Goal: Task Accomplishment & Management: Use online tool/utility

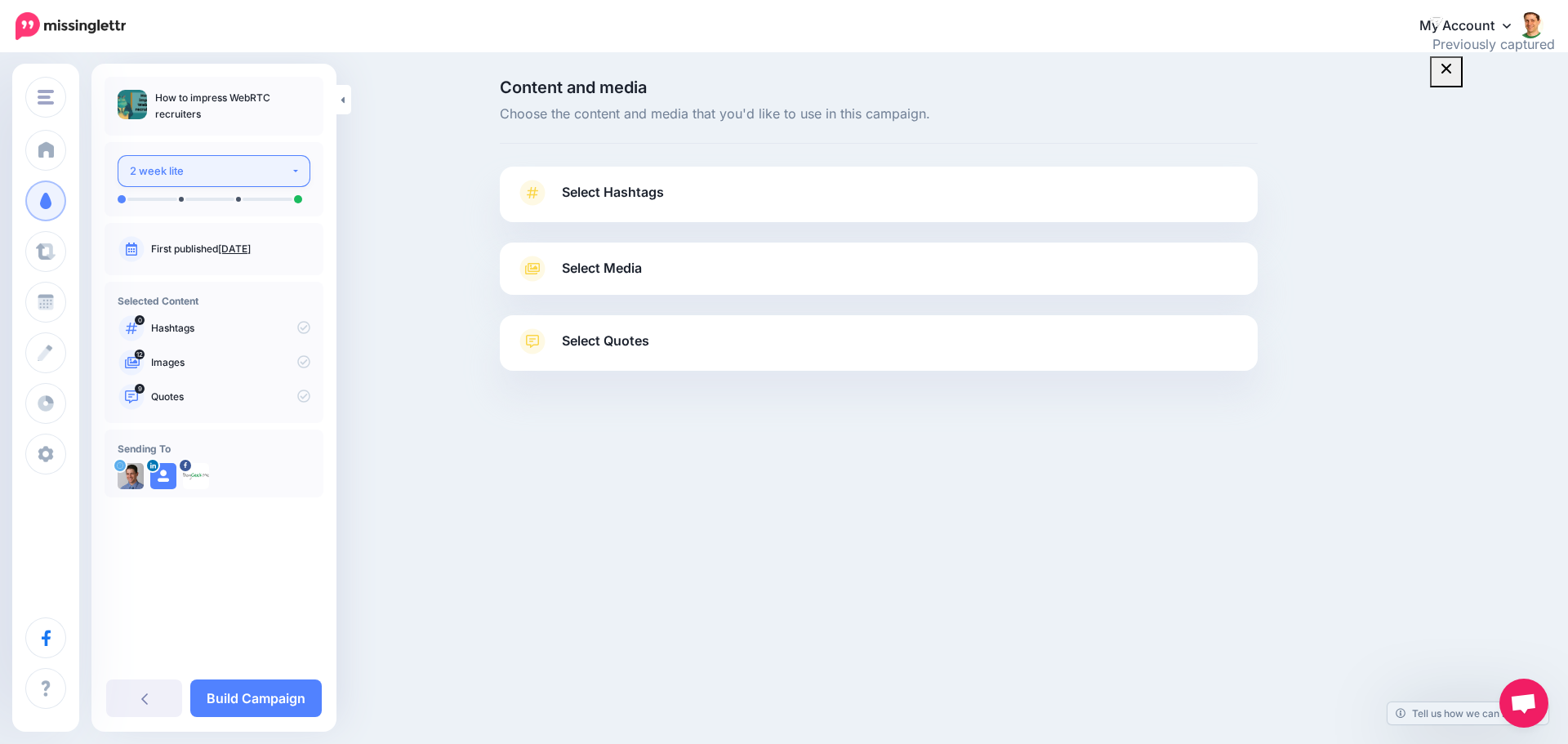
click at [295, 177] on button "2 week lite" at bounding box center [214, 171] width 193 height 32
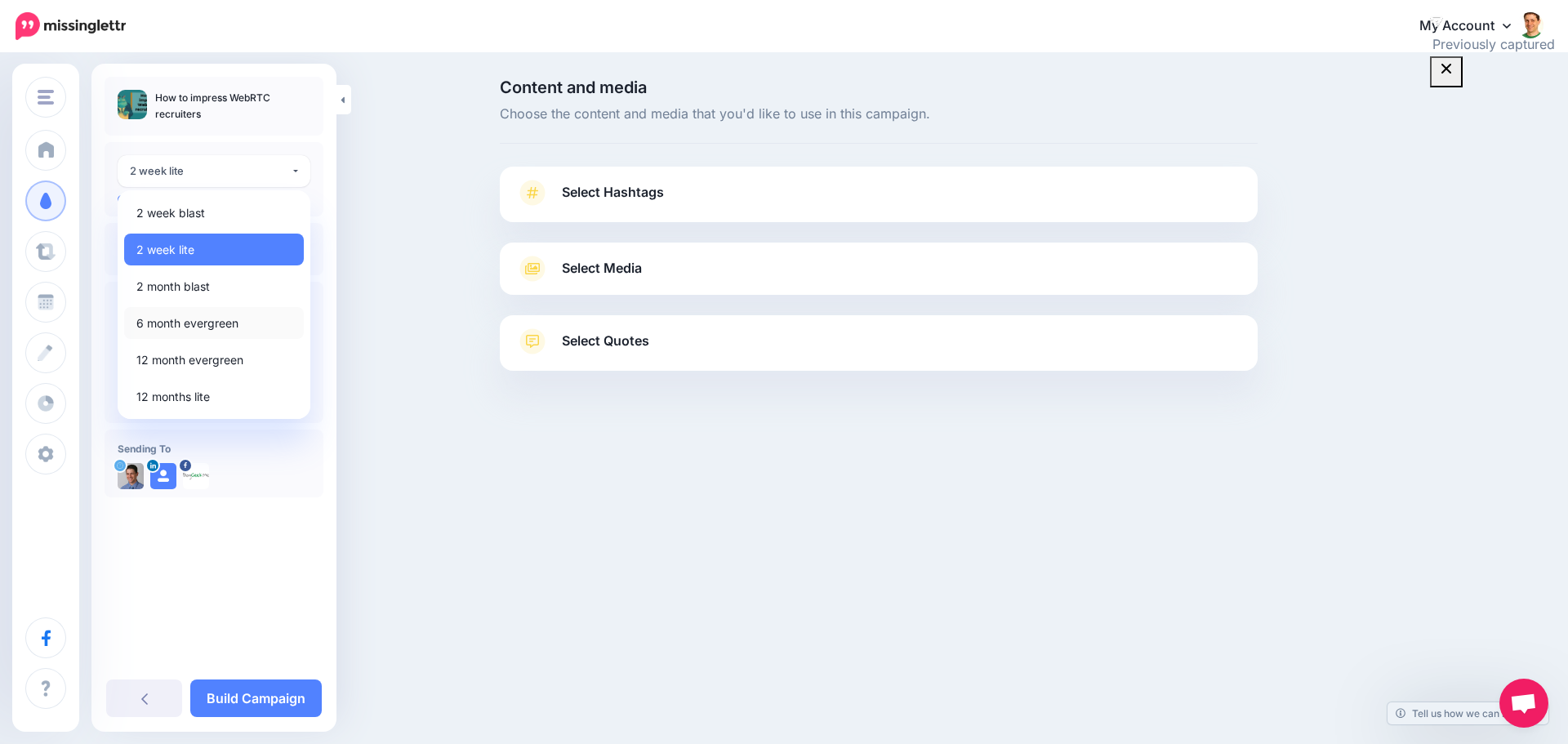
click at [196, 320] on span "6 month evergreen" at bounding box center [187, 324] width 102 height 20
select select "*****"
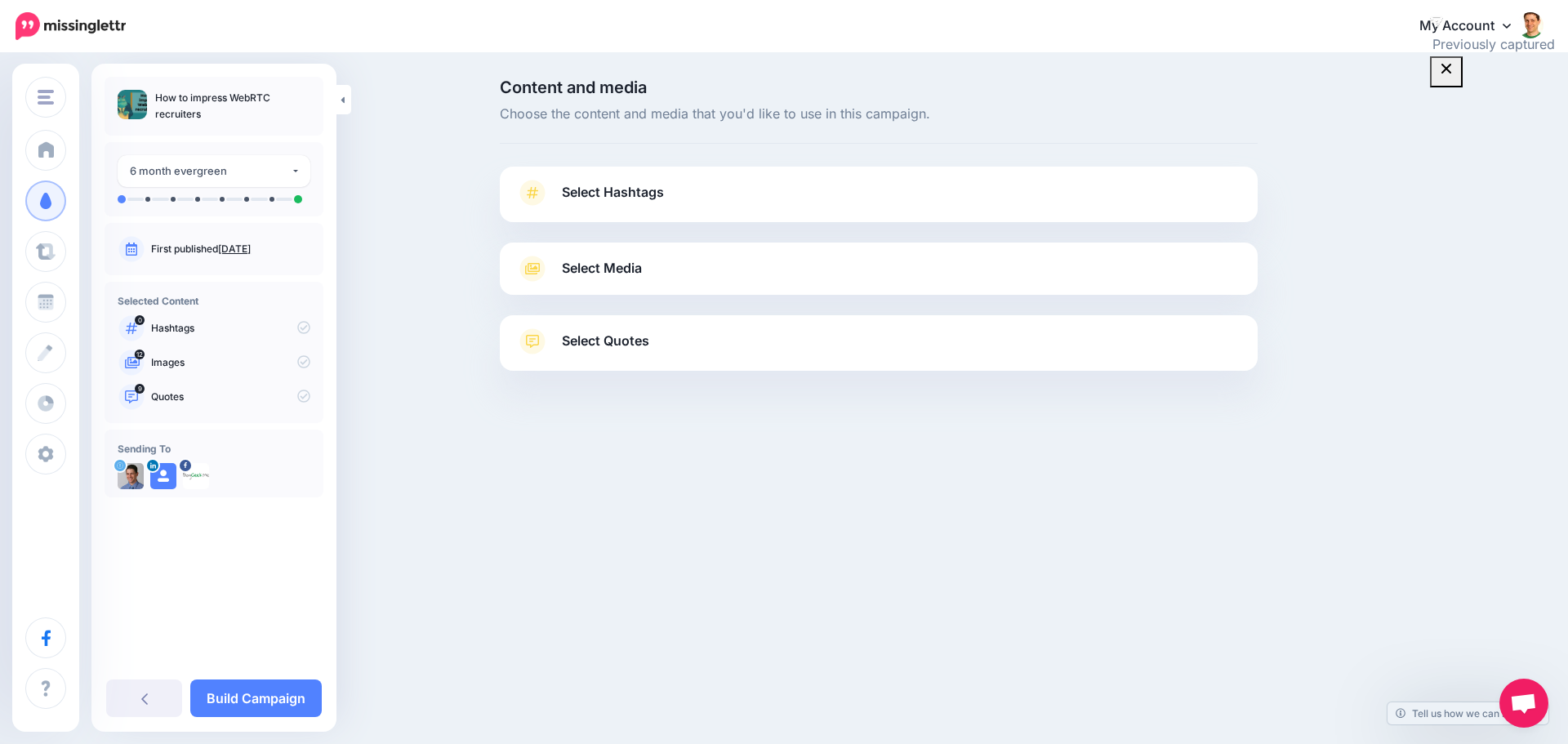
click at [624, 201] on span "Select Hashtags" at bounding box center [613, 192] width 102 height 22
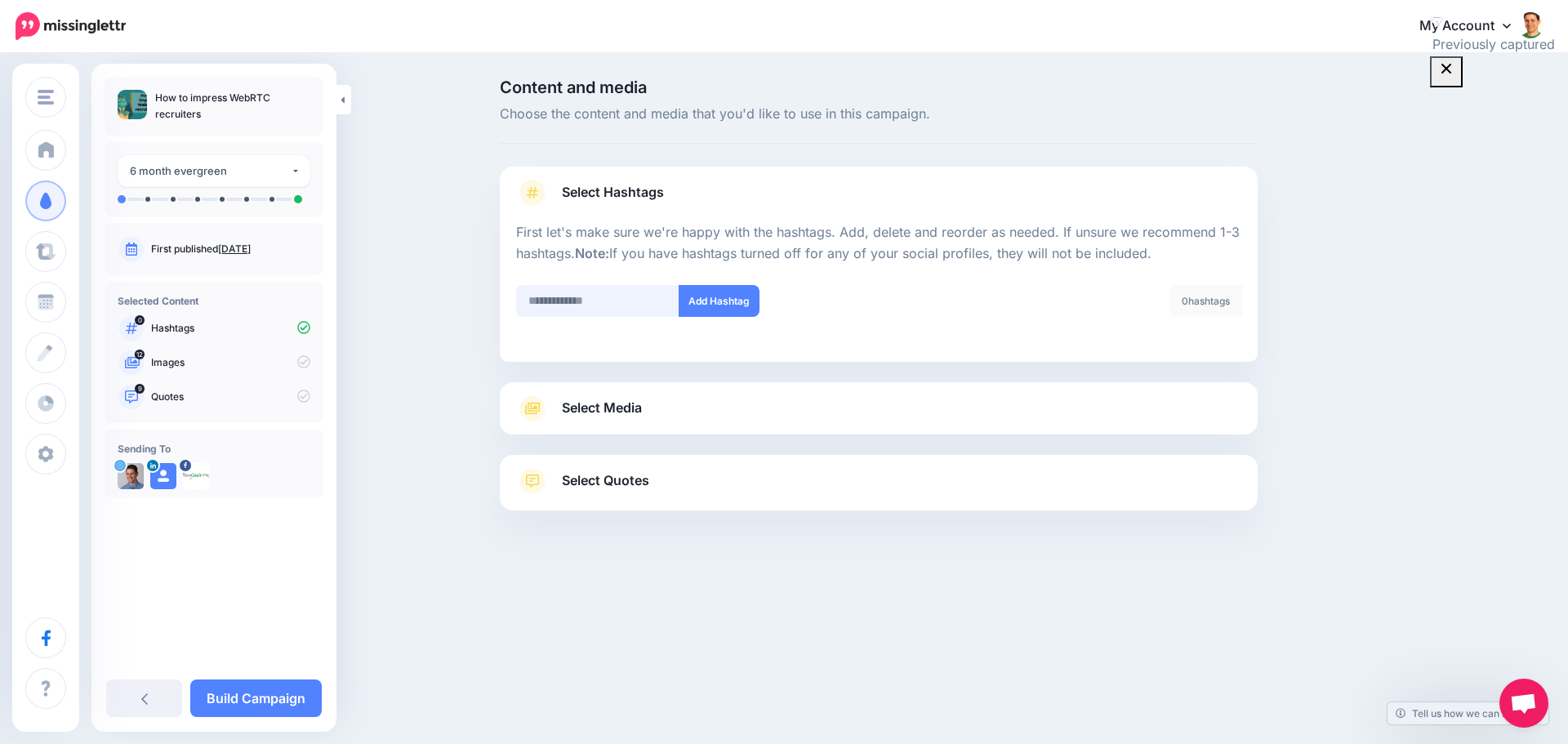
click at [609, 310] on input "text" at bounding box center [598, 302] width 163 height 32
type input "******"
click at [622, 409] on span "Select Media" at bounding box center [602, 408] width 80 height 22
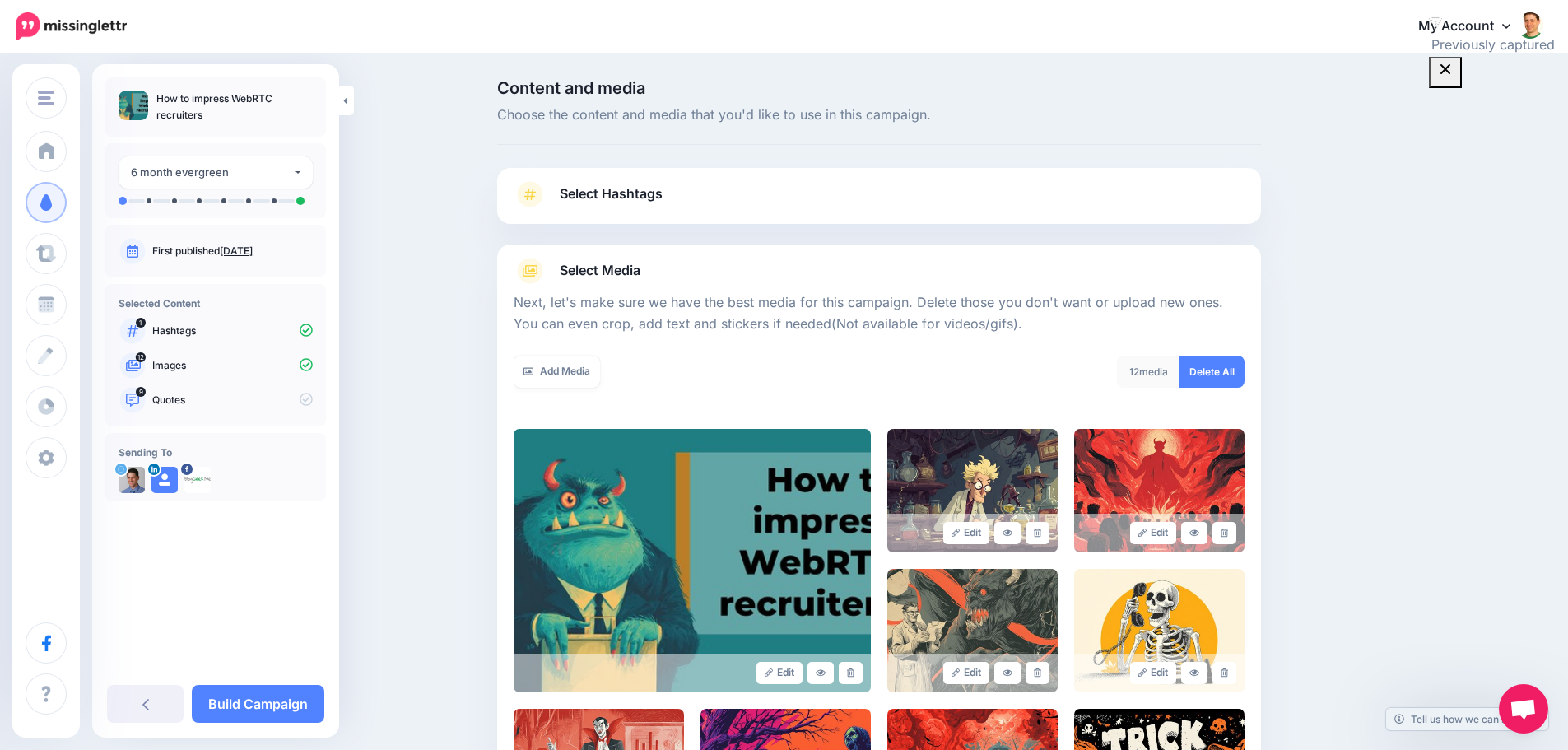
scroll to position [348, 0]
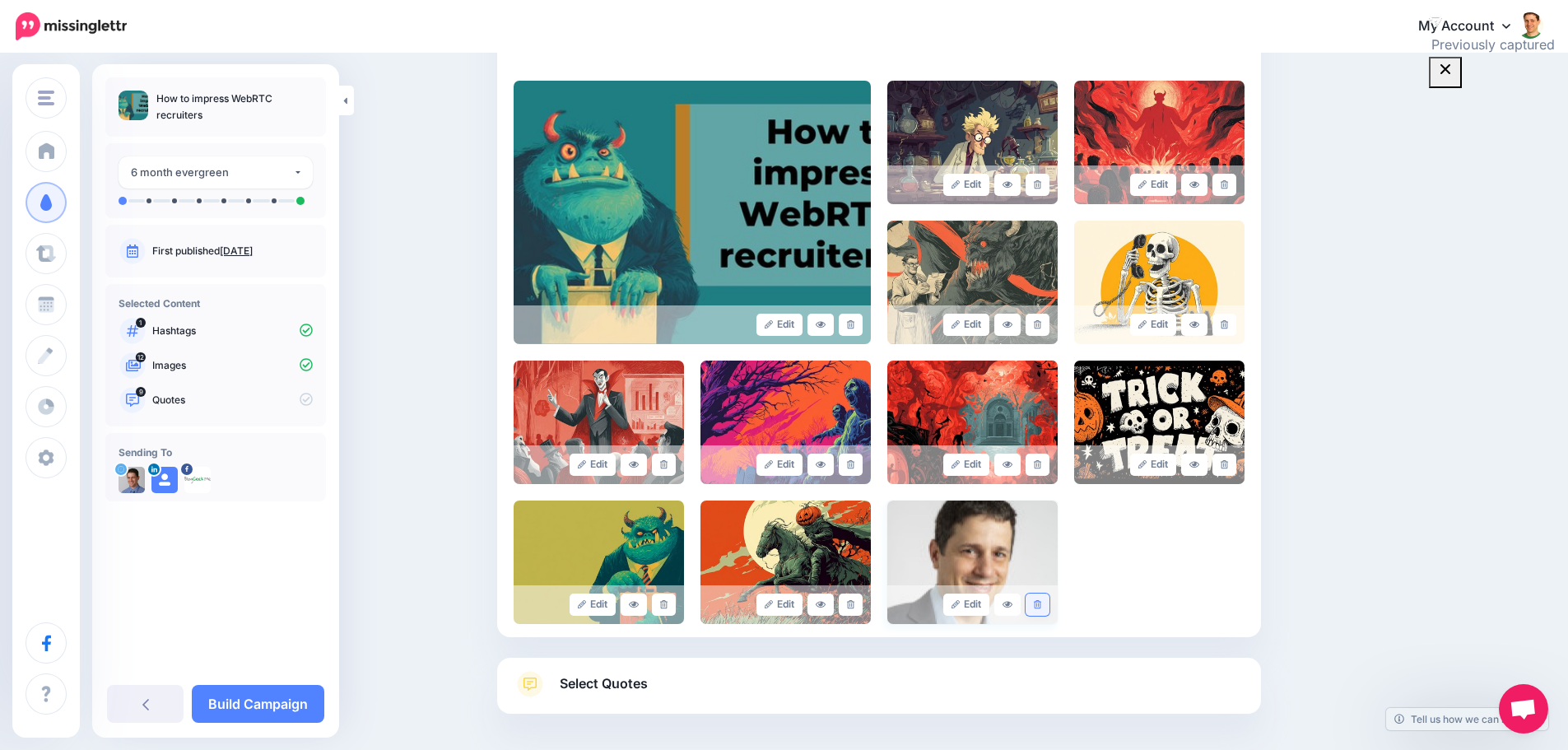
click at [1049, 605] on link at bounding box center [1038, 604] width 24 height 22
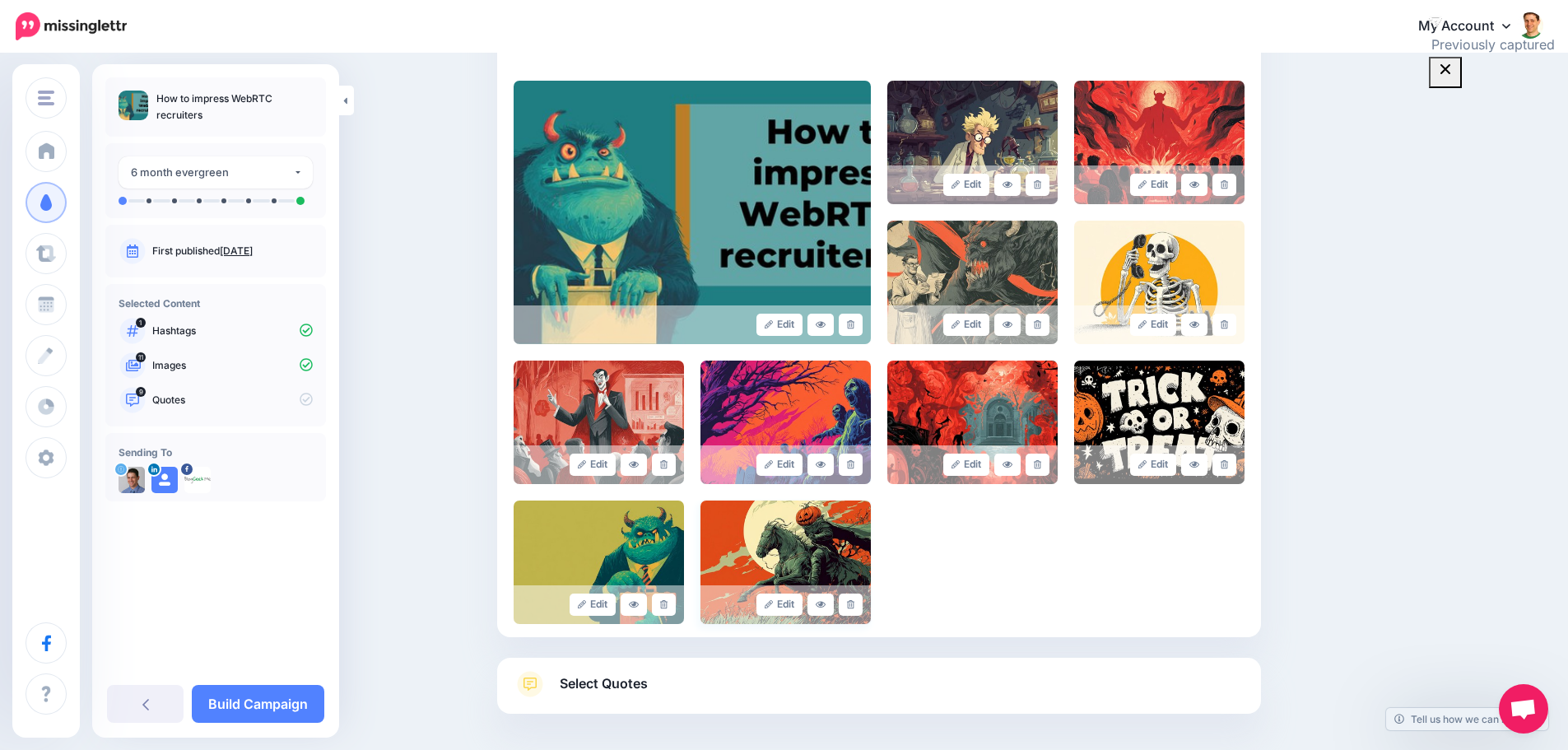
scroll to position [419, 0]
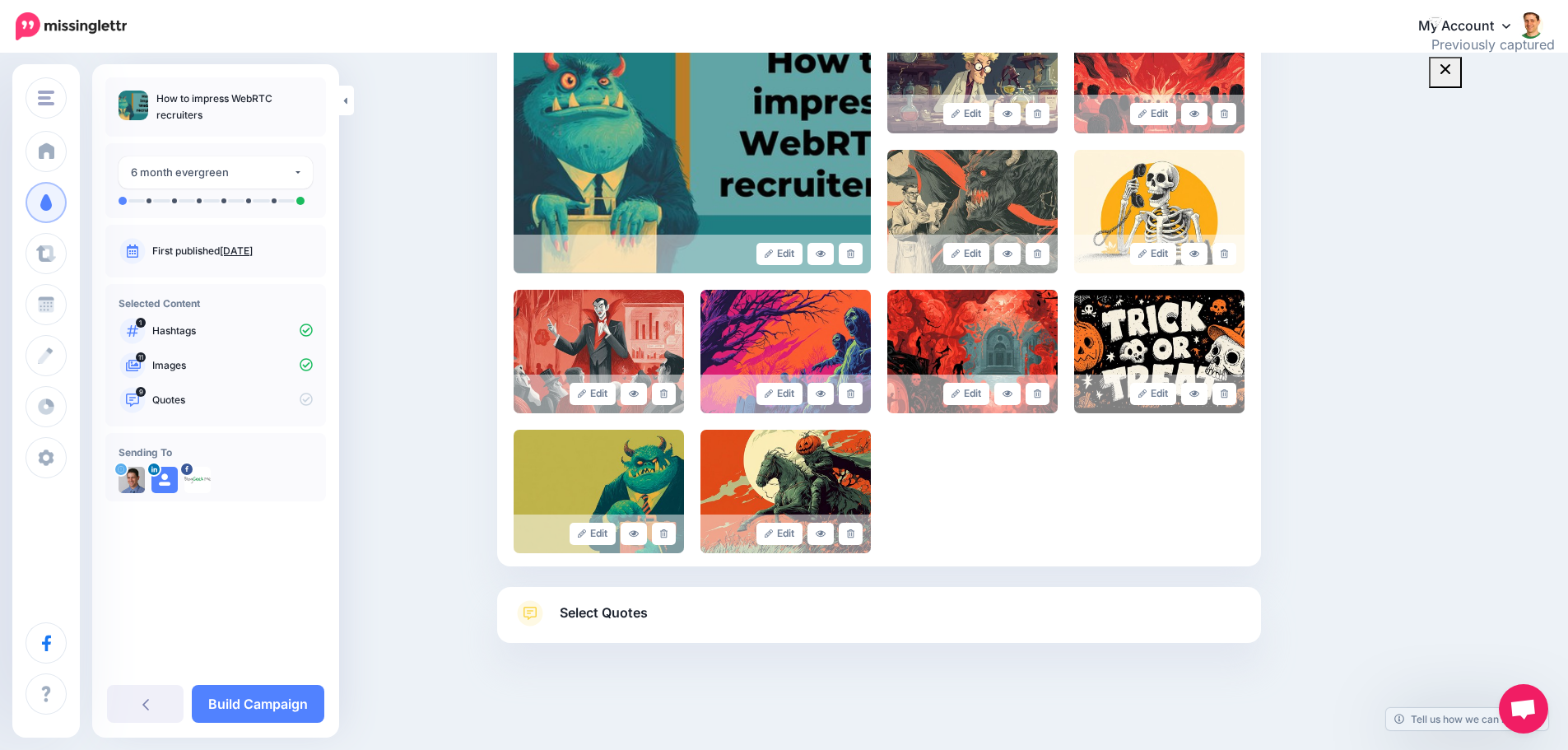
click at [623, 617] on span "Select Quotes" at bounding box center [604, 612] width 88 height 22
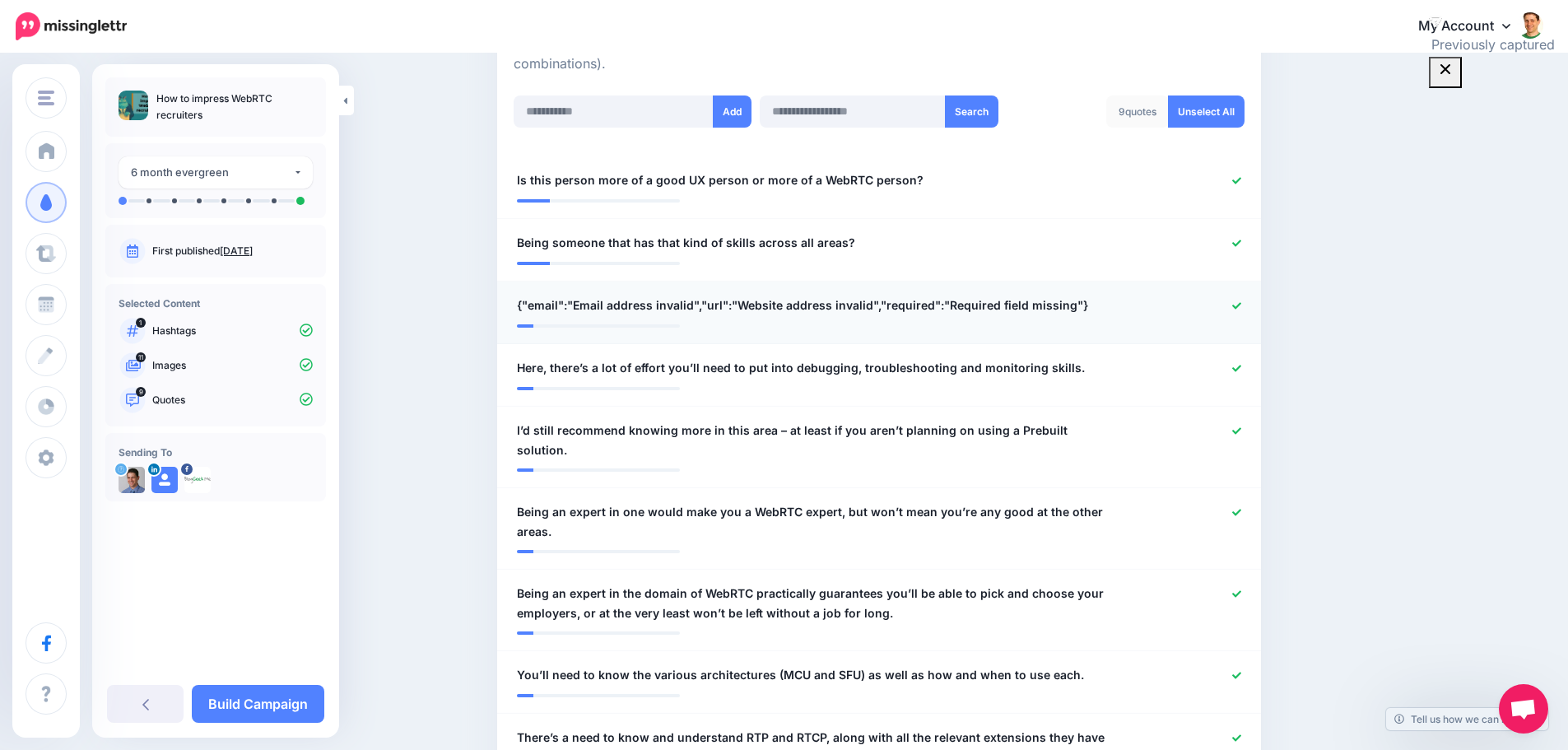
click at [1241, 308] on icon at bounding box center [1237, 306] width 9 height 9
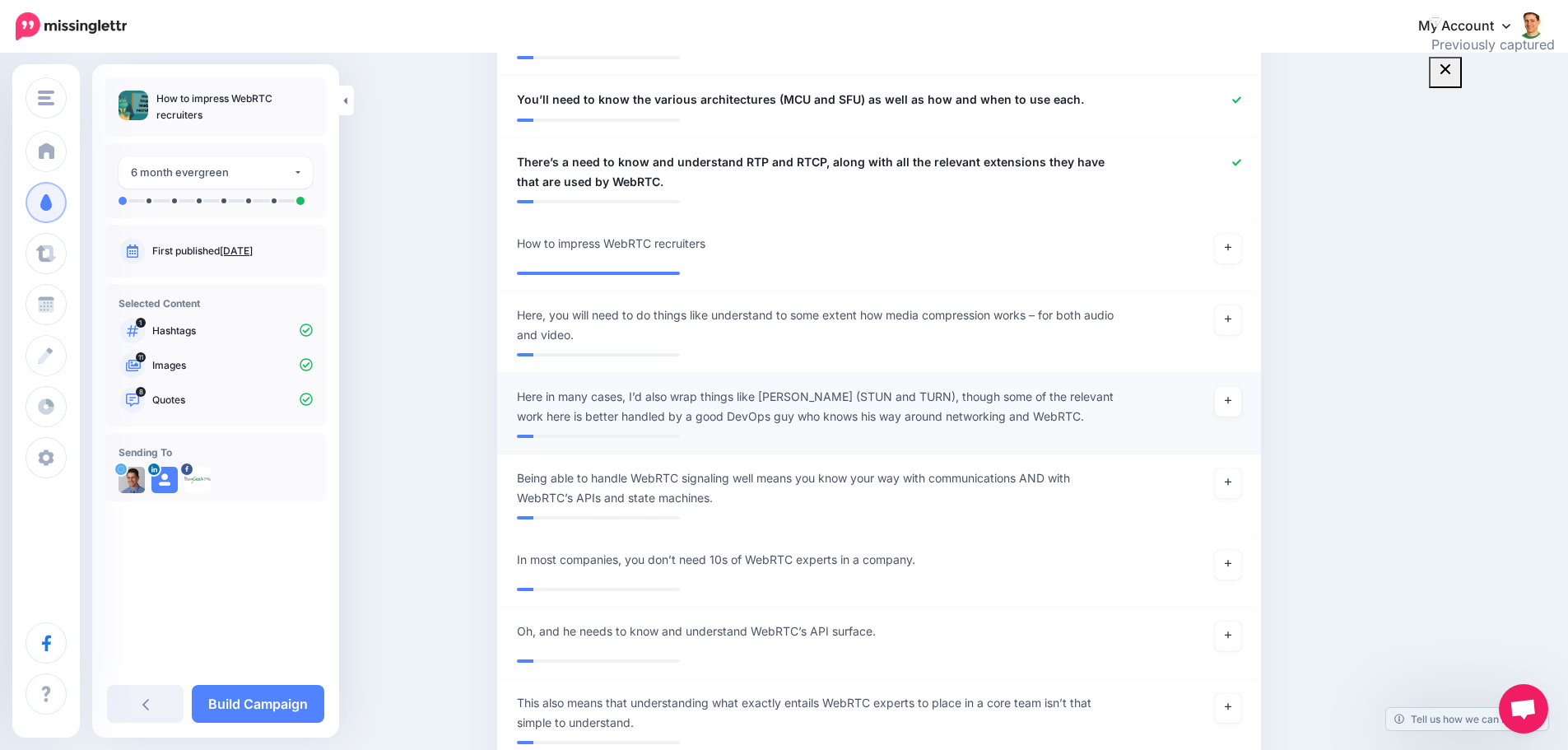
scroll to position [996, 0]
click at [1230, 233] on link at bounding box center [1228, 247] width 26 height 30
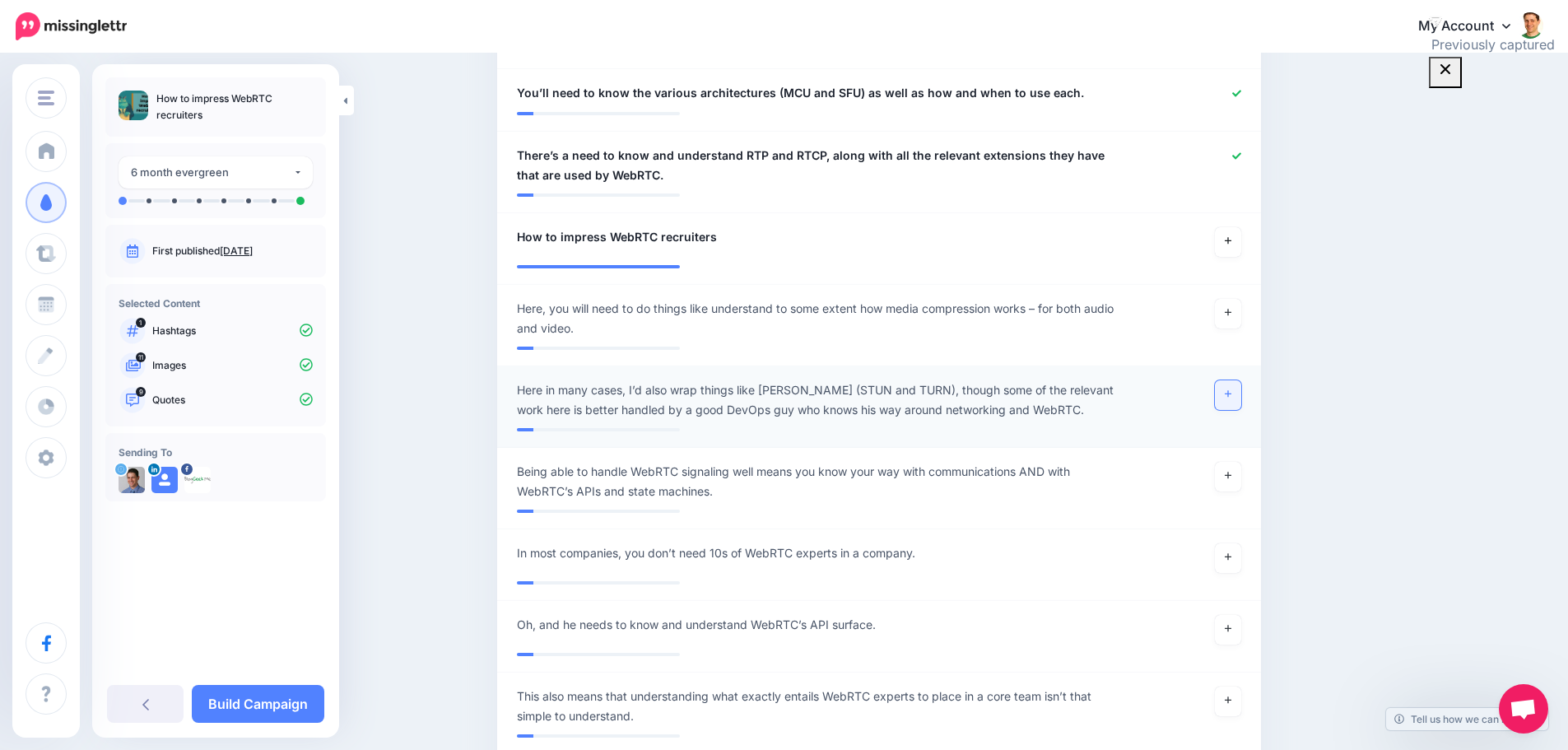
scroll to position [1078, 0]
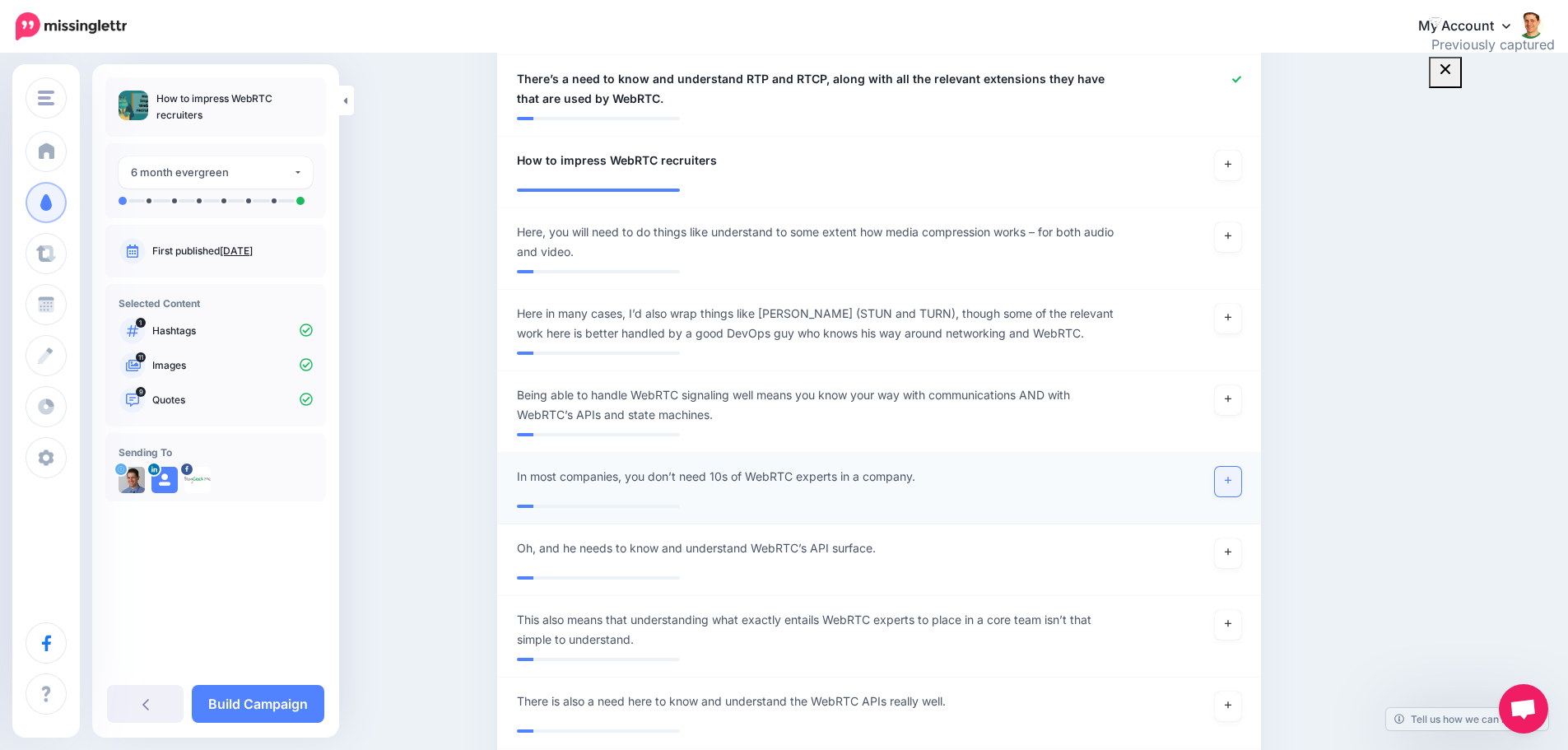
click at [1228, 467] on link at bounding box center [1228, 481] width 26 height 30
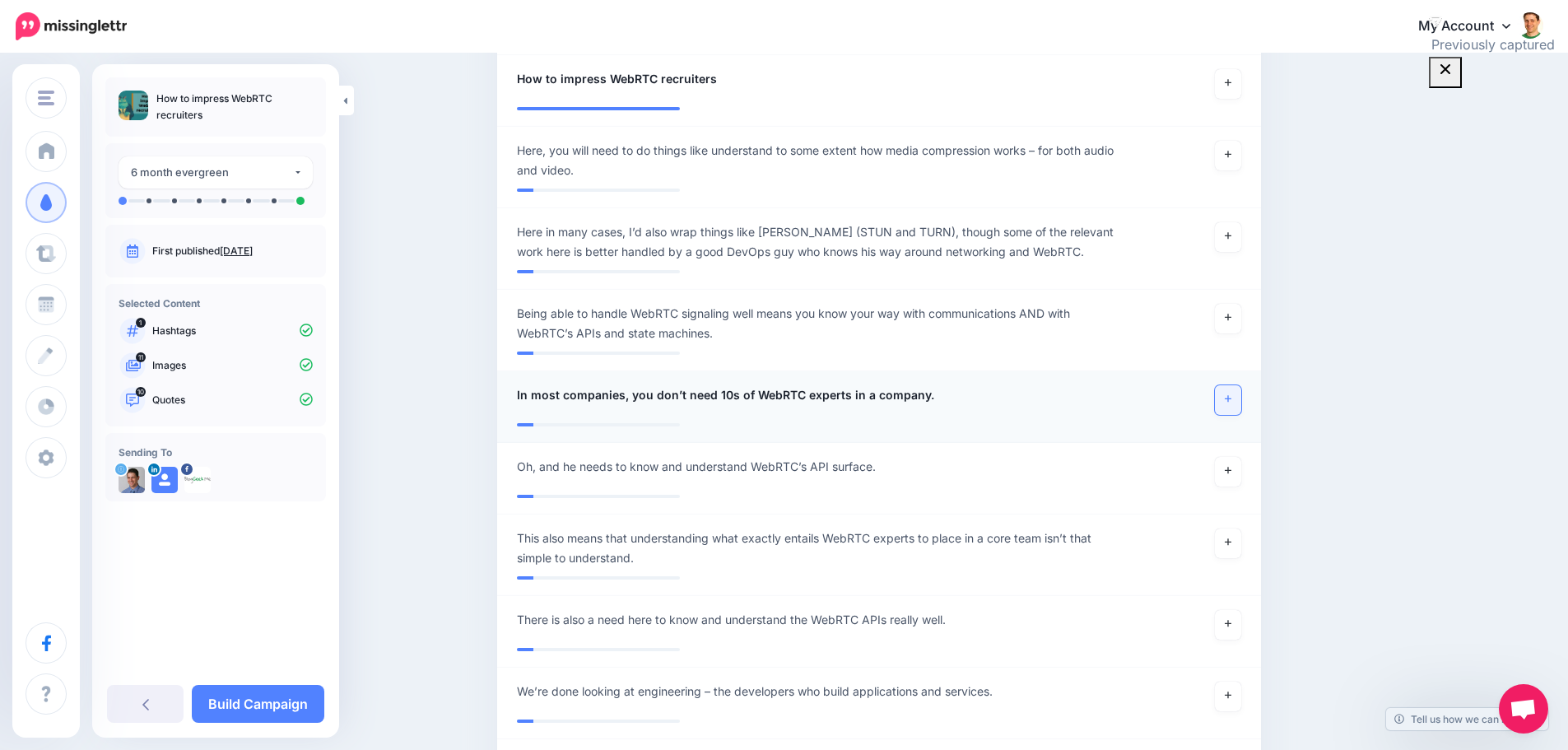
scroll to position [1160, 0]
click at [1232, 465] on icon at bounding box center [1227, 469] width 6 height 9
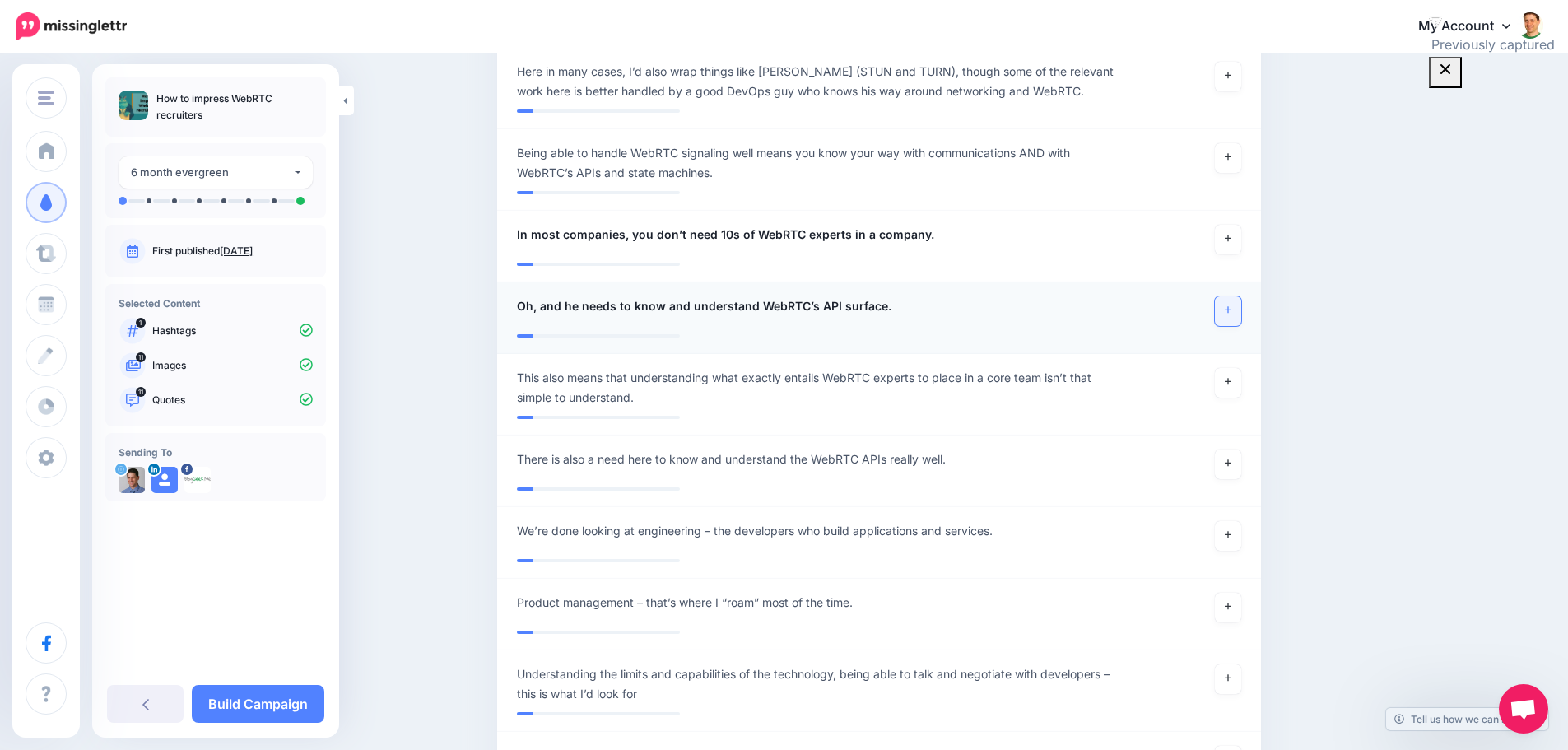
scroll to position [1325, 0]
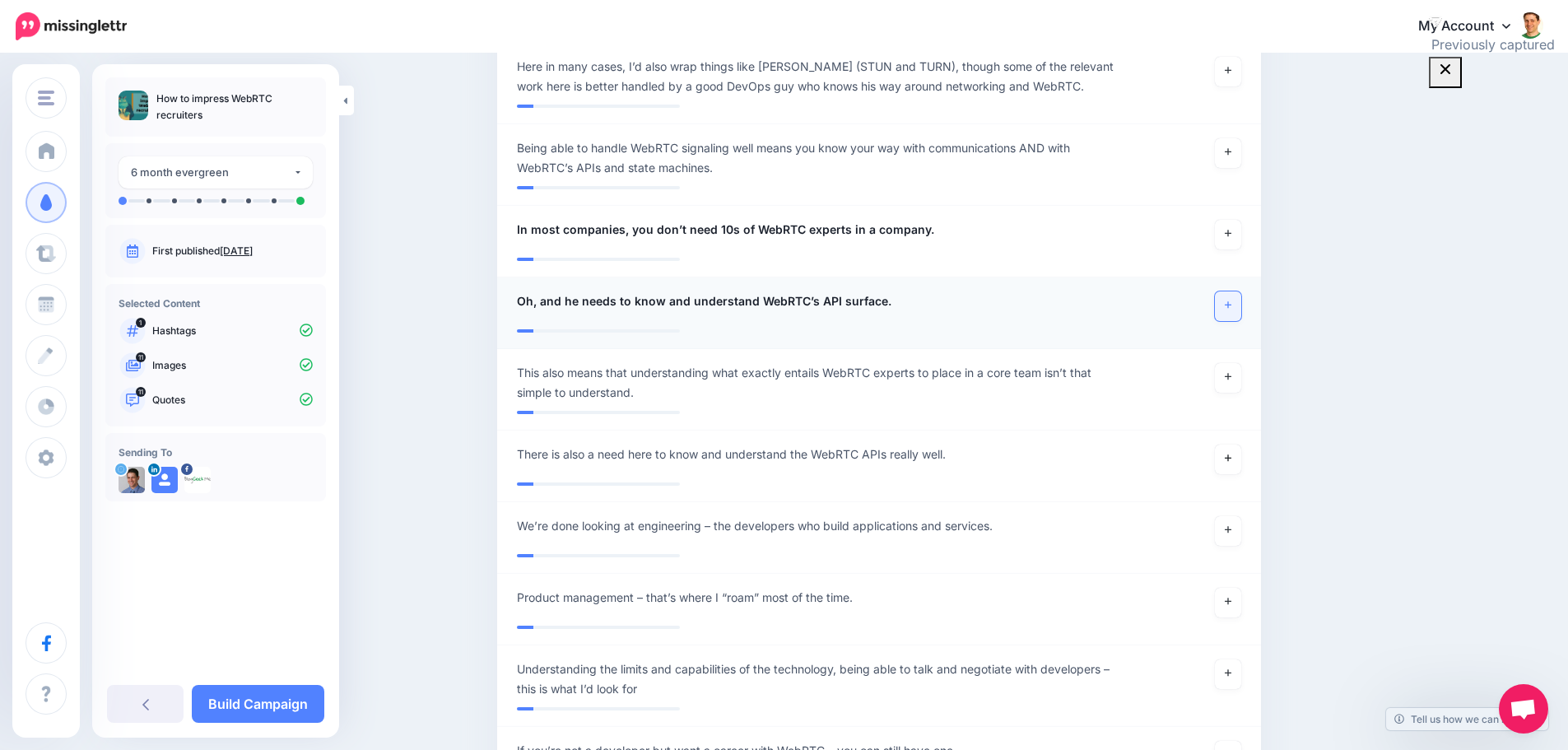
click at [1233, 454] on link at bounding box center [1228, 459] width 26 height 30
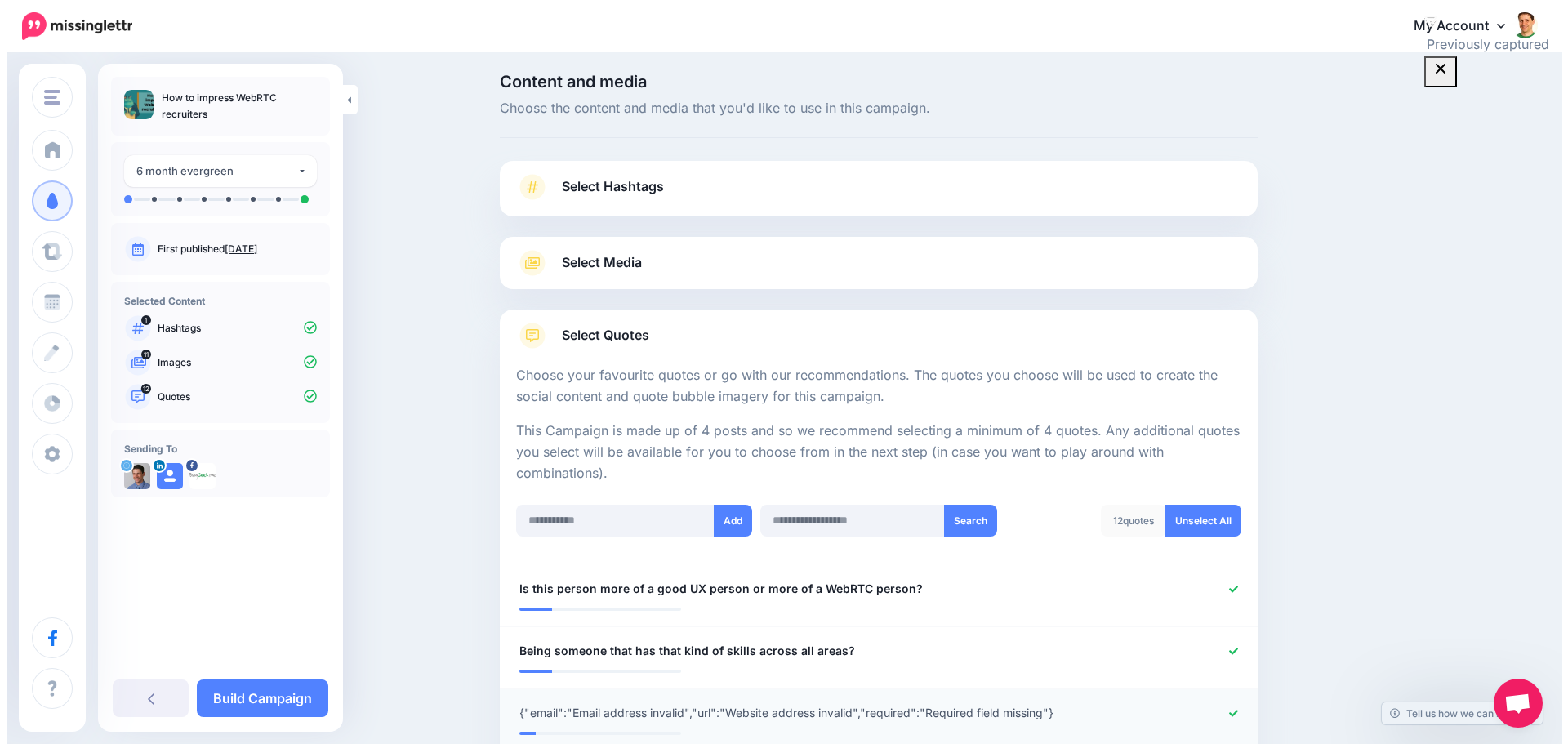
scroll to position [0, 0]
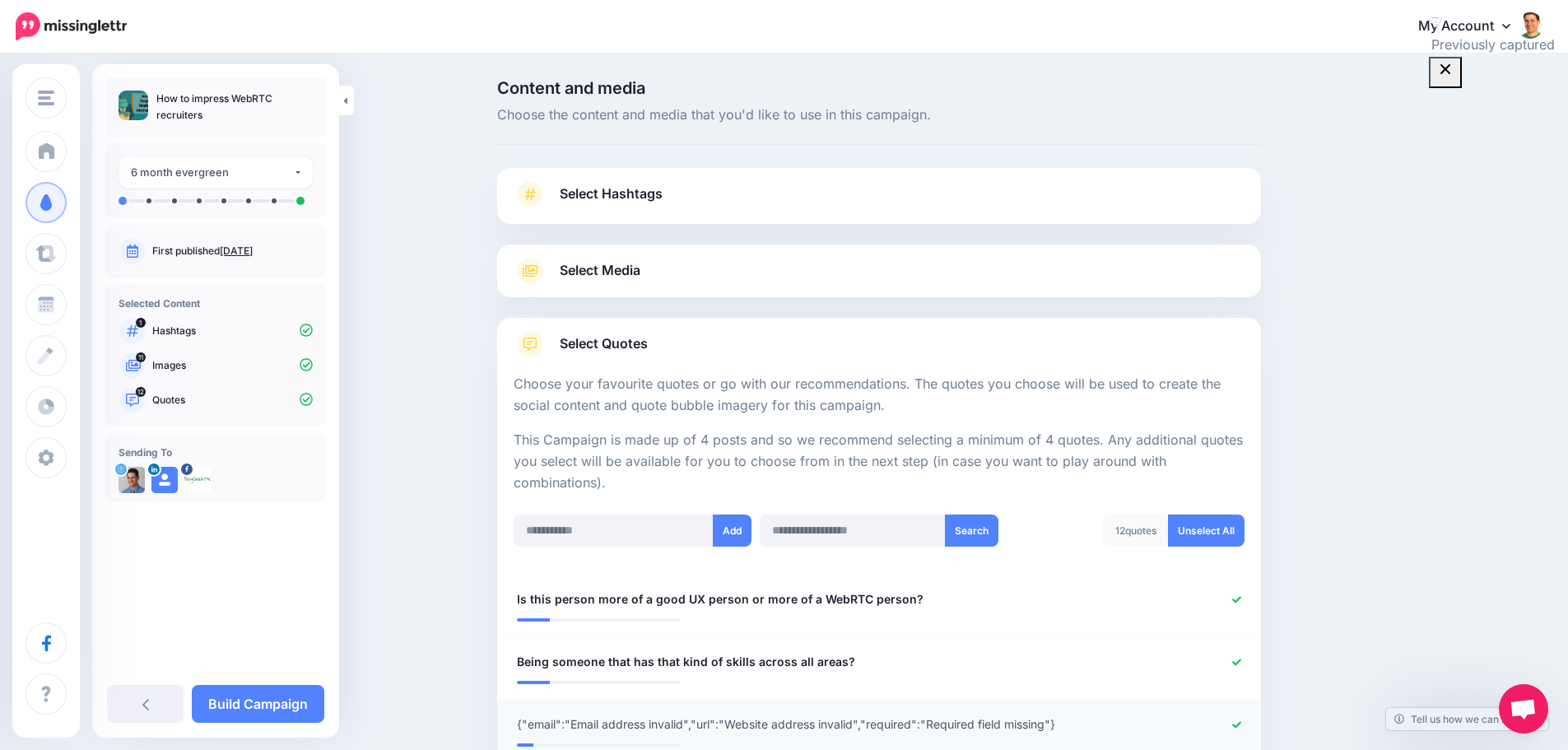
click at [682, 347] on link "Select Quotes" at bounding box center [878, 353] width 731 height 43
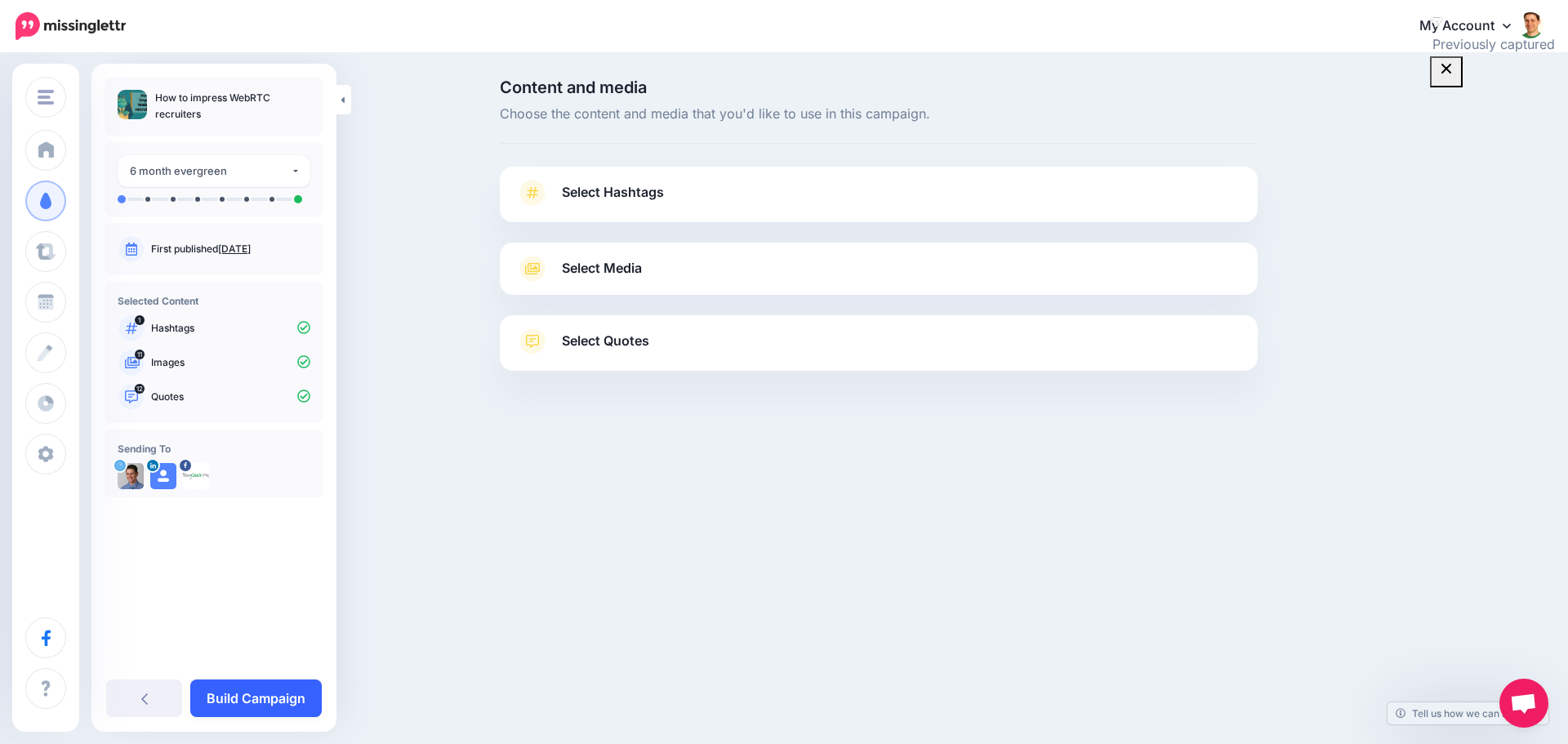
click at [278, 691] on link "Build Campaign" at bounding box center [255, 699] width 131 height 37
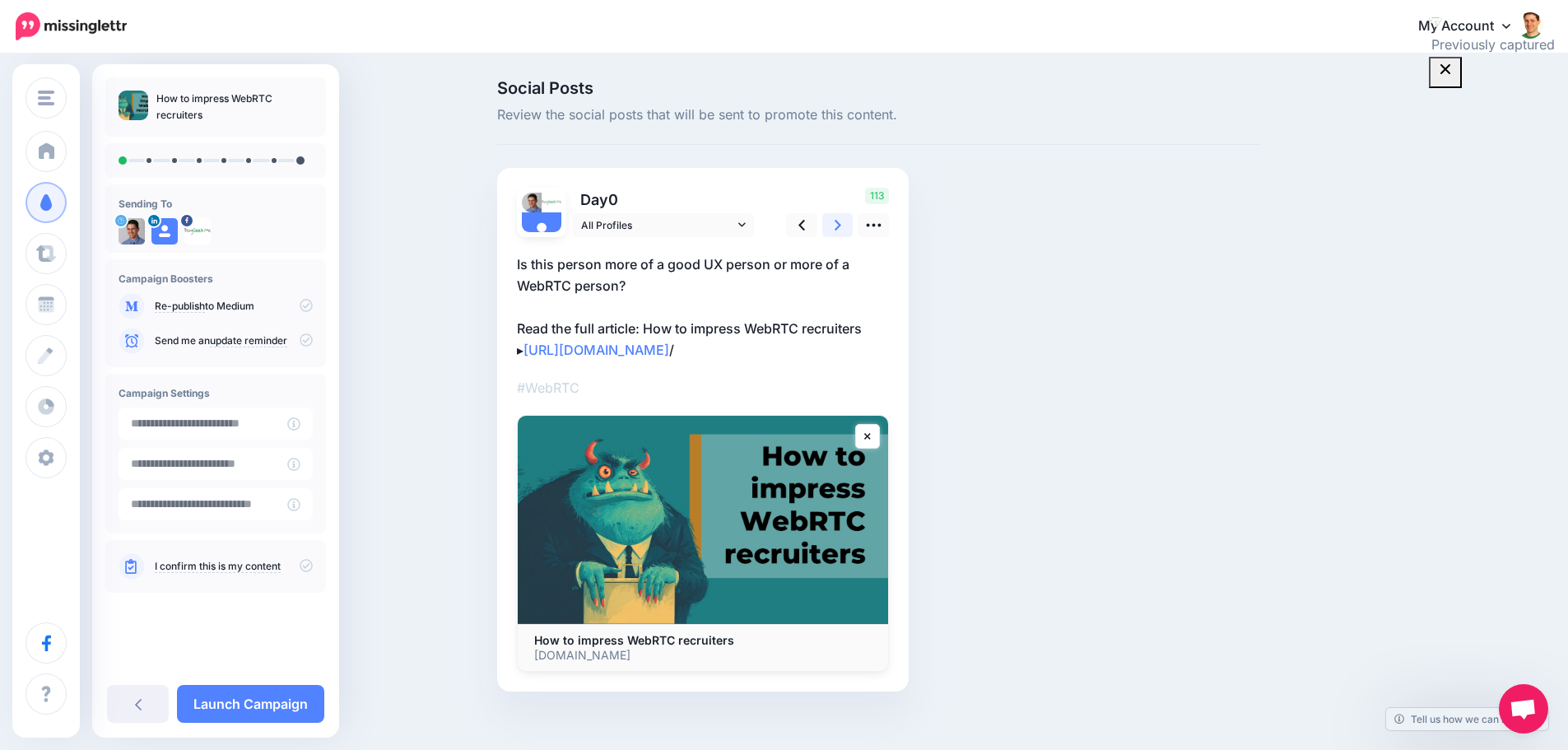
click at [842, 226] on icon at bounding box center [837, 225] width 6 height 11
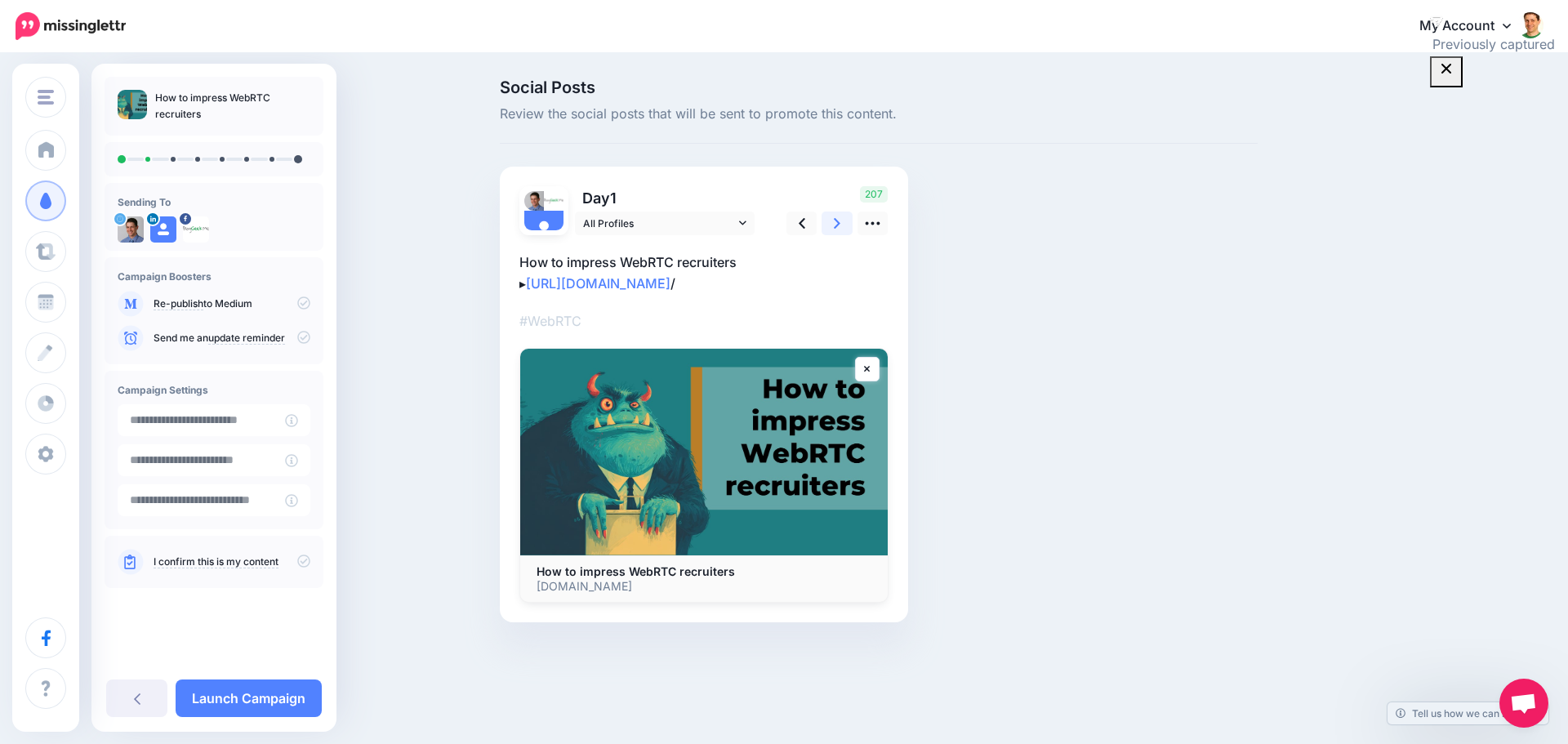
click at [838, 224] on icon at bounding box center [837, 223] width 6 height 11
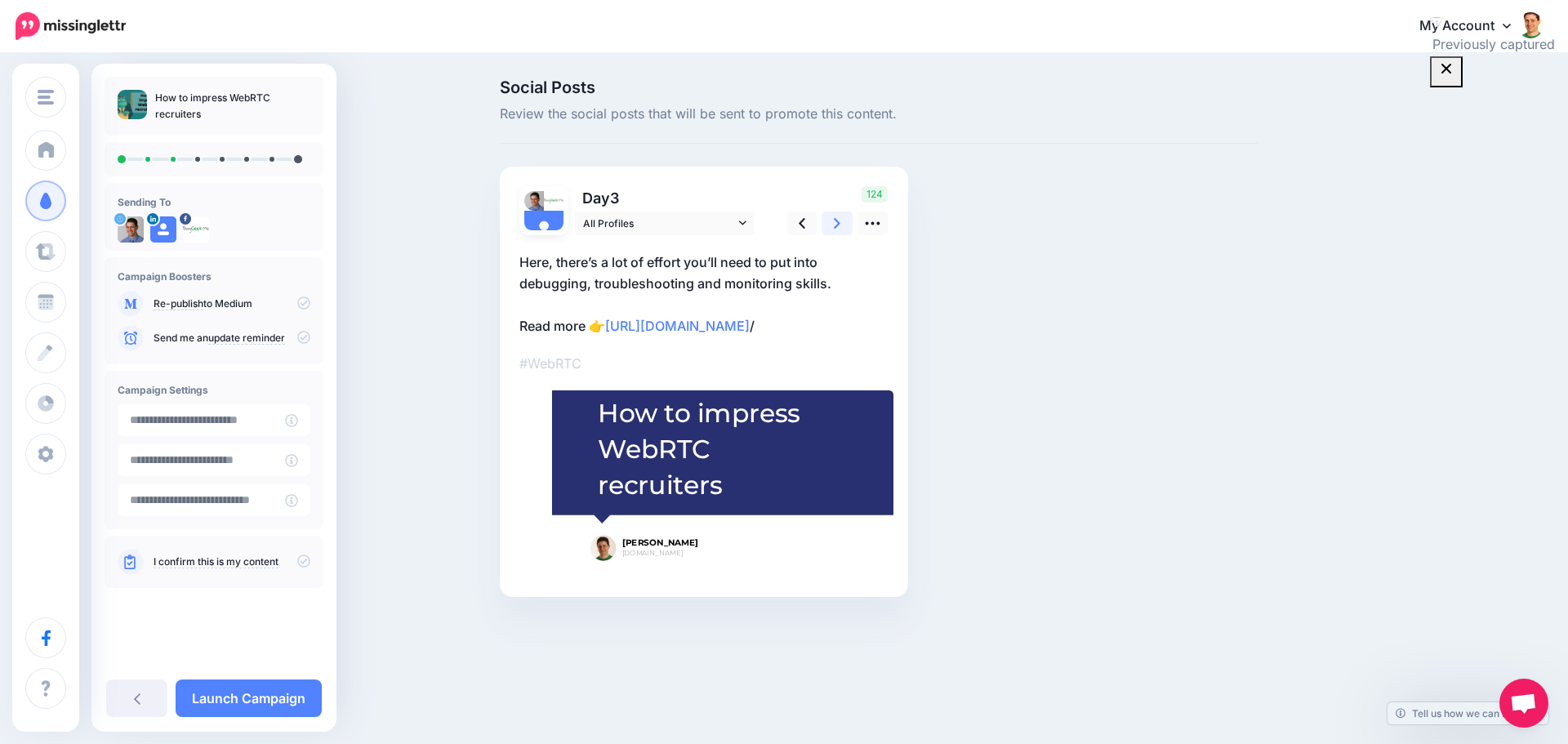
click at [838, 224] on icon at bounding box center [837, 223] width 6 height 11
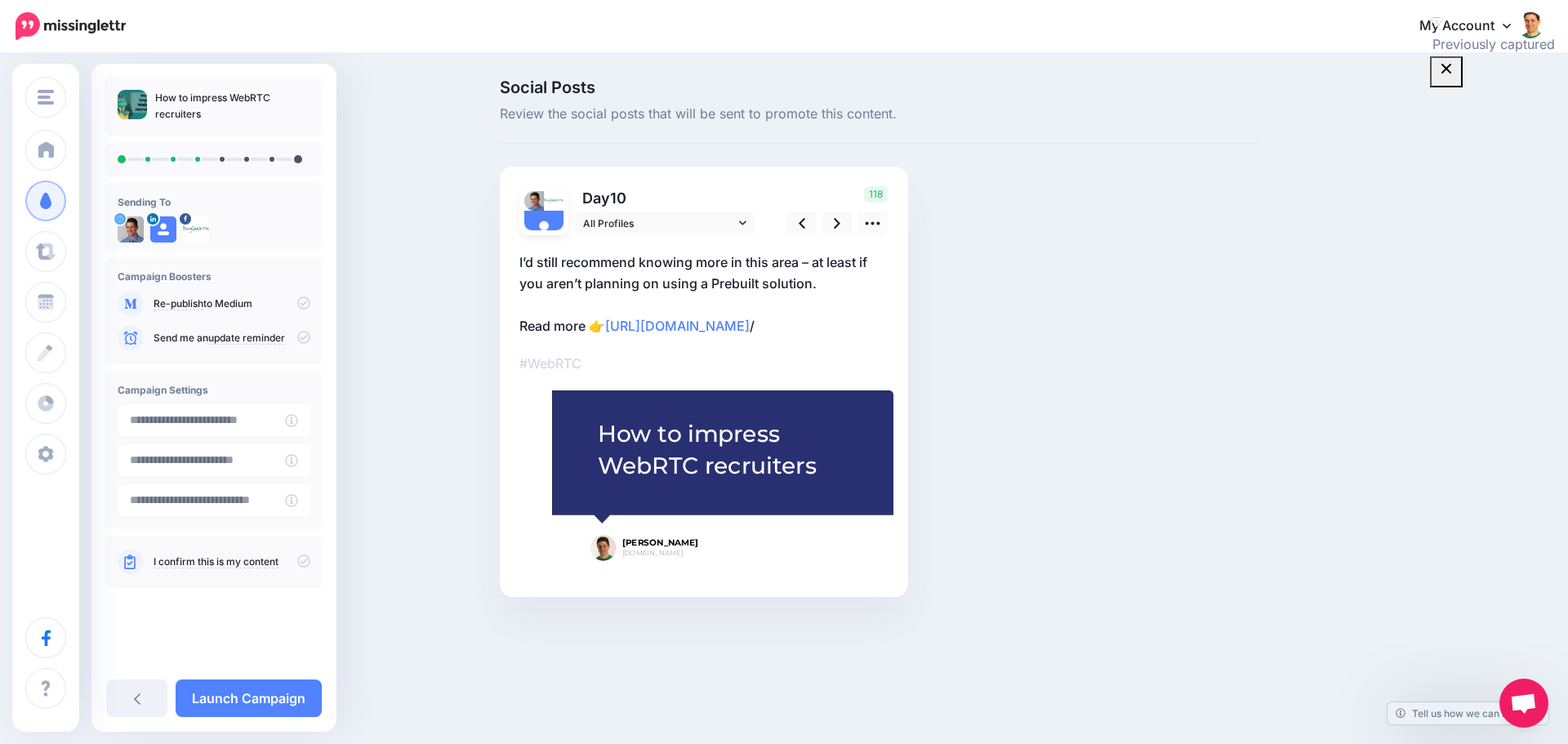
click at [873, 209] on div "118" at bounding box center [835, 211] width 131 height 49
click at [870, 218] on icon at bounding box center [872, 223] width 17 height 17
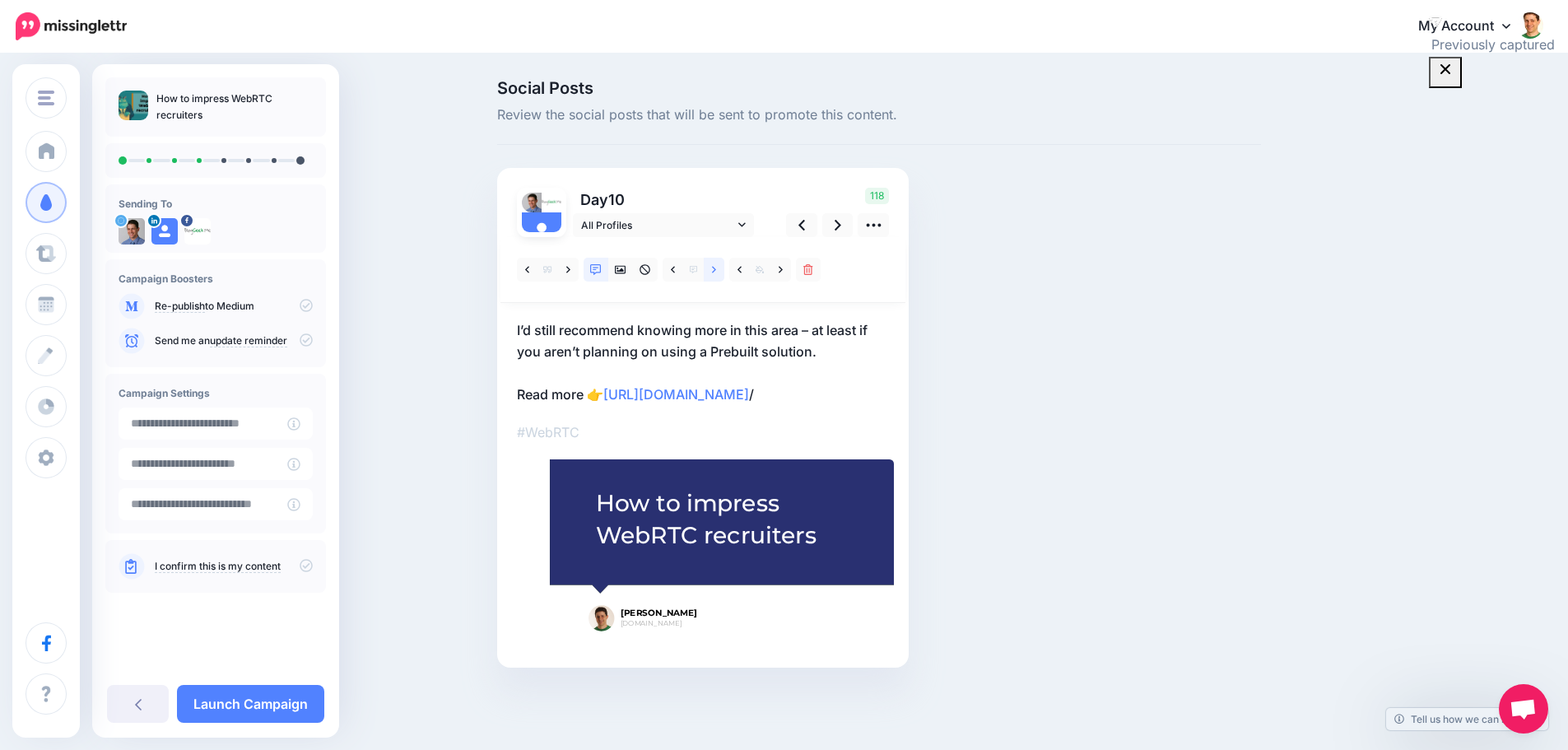
click at [717, 269] on link at bounding box center [714, 270] width 21 height 24
click at [675, 269] on icon at bounding box center [673, 270] width 4 height 12
click at [783, 272] on icon at bounding box center [780, 270] width 4 height 12
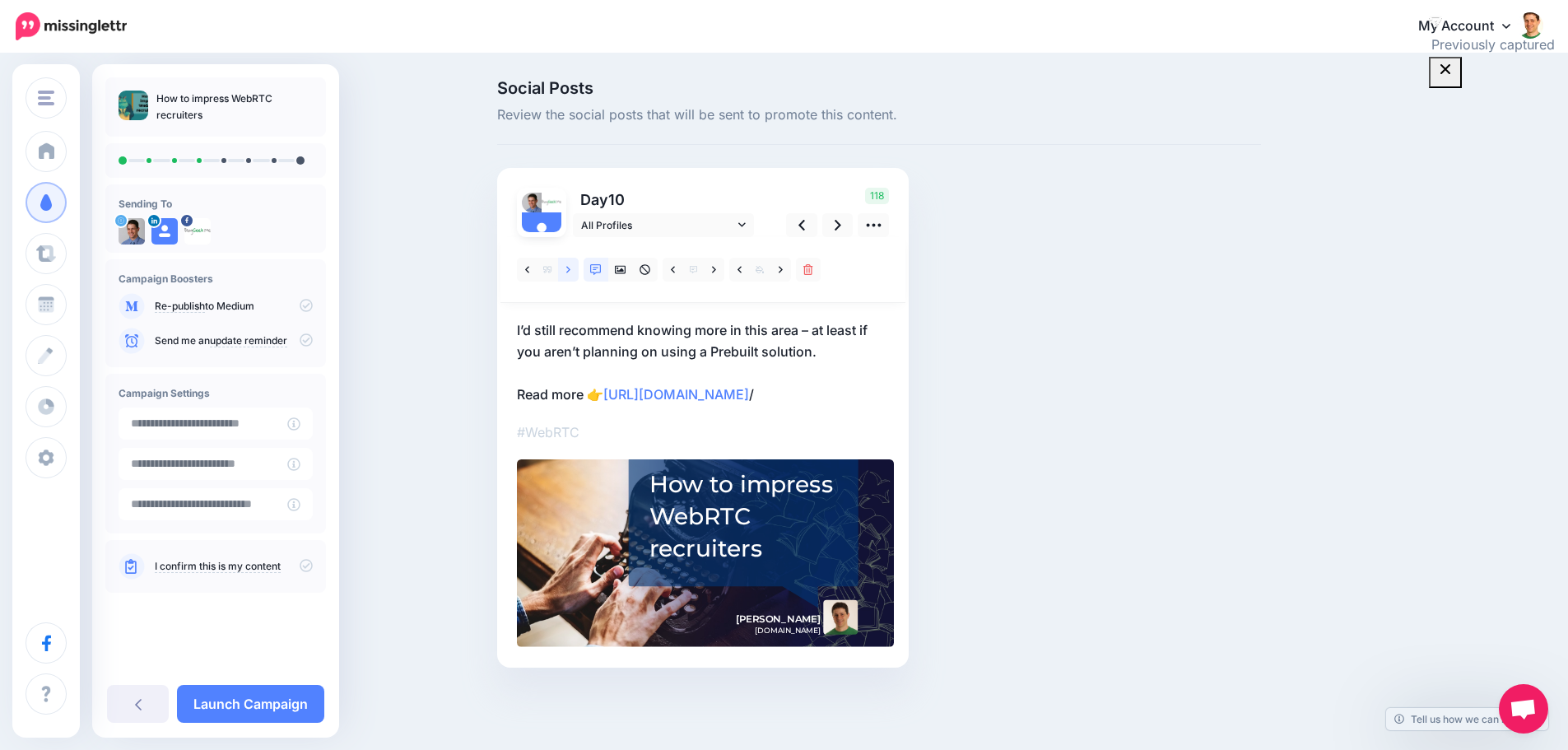
click at [578, 267] on link at bounding box center [568, 270] width 21 height 24
click at [739, 267] on link at bounding box center [739, 270] width 21 height 24
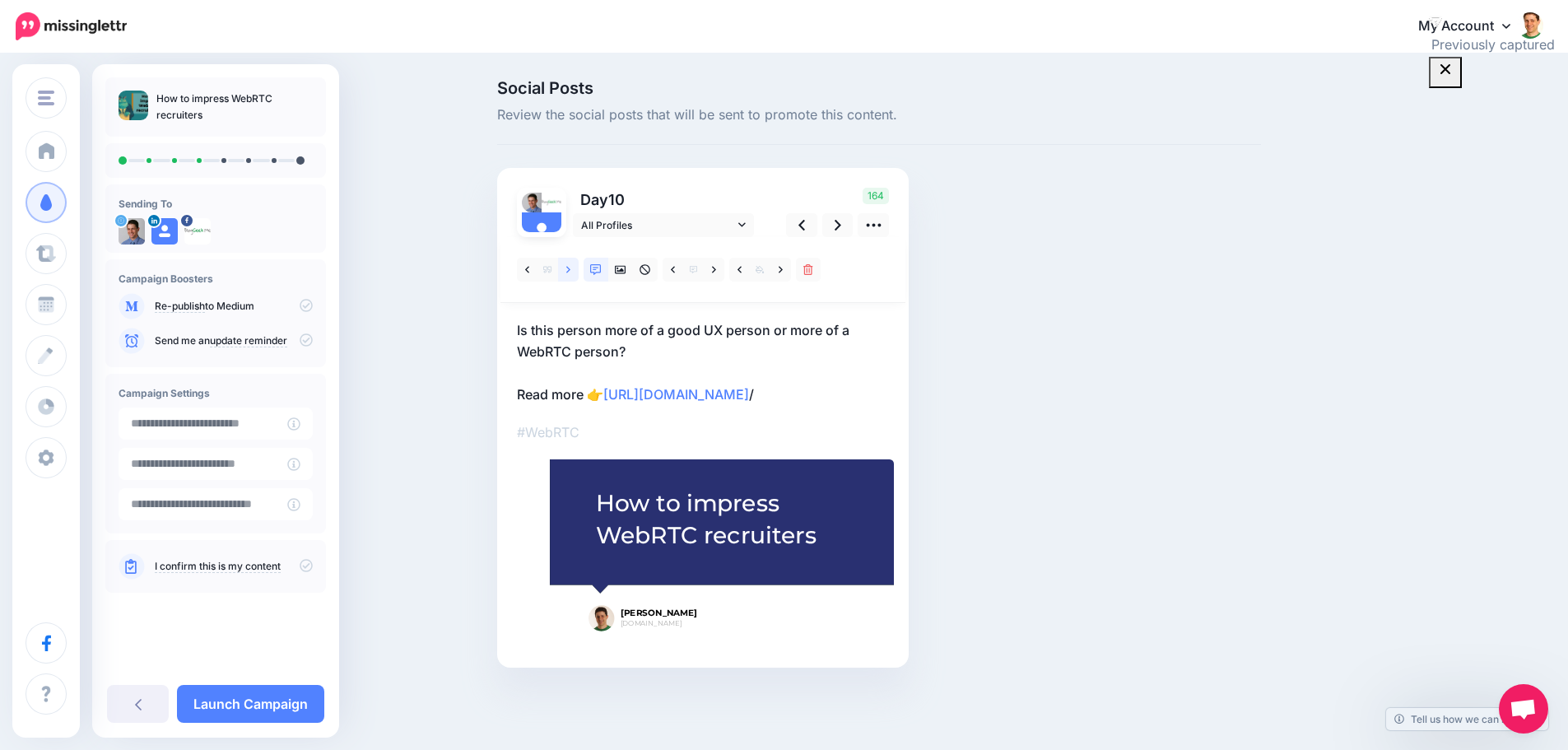
click at [571, 269] on icon at bounding box center [568, 270] width 4 height 12
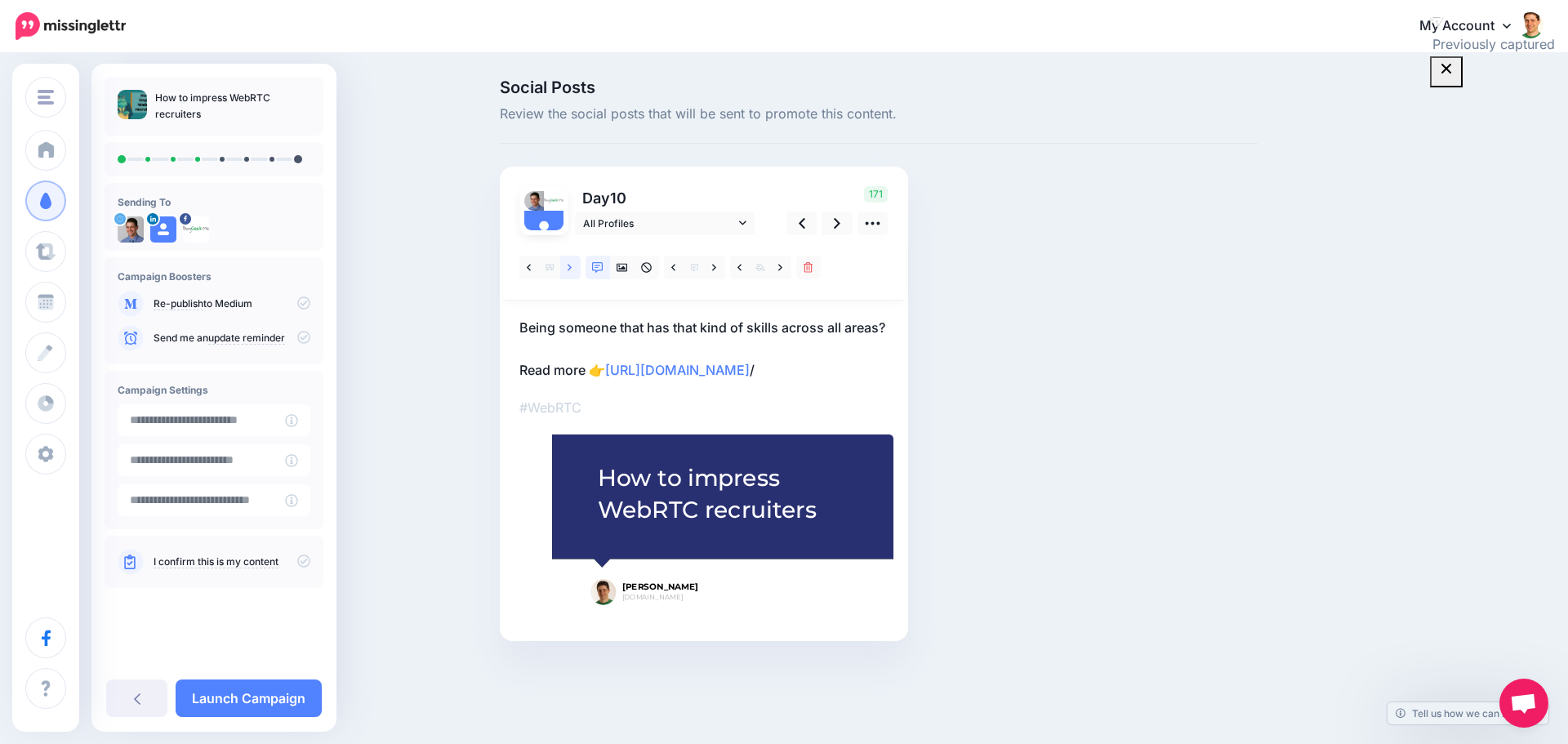
click at [574, 269] on link at bounding box center [570, 268] width 21 height 24
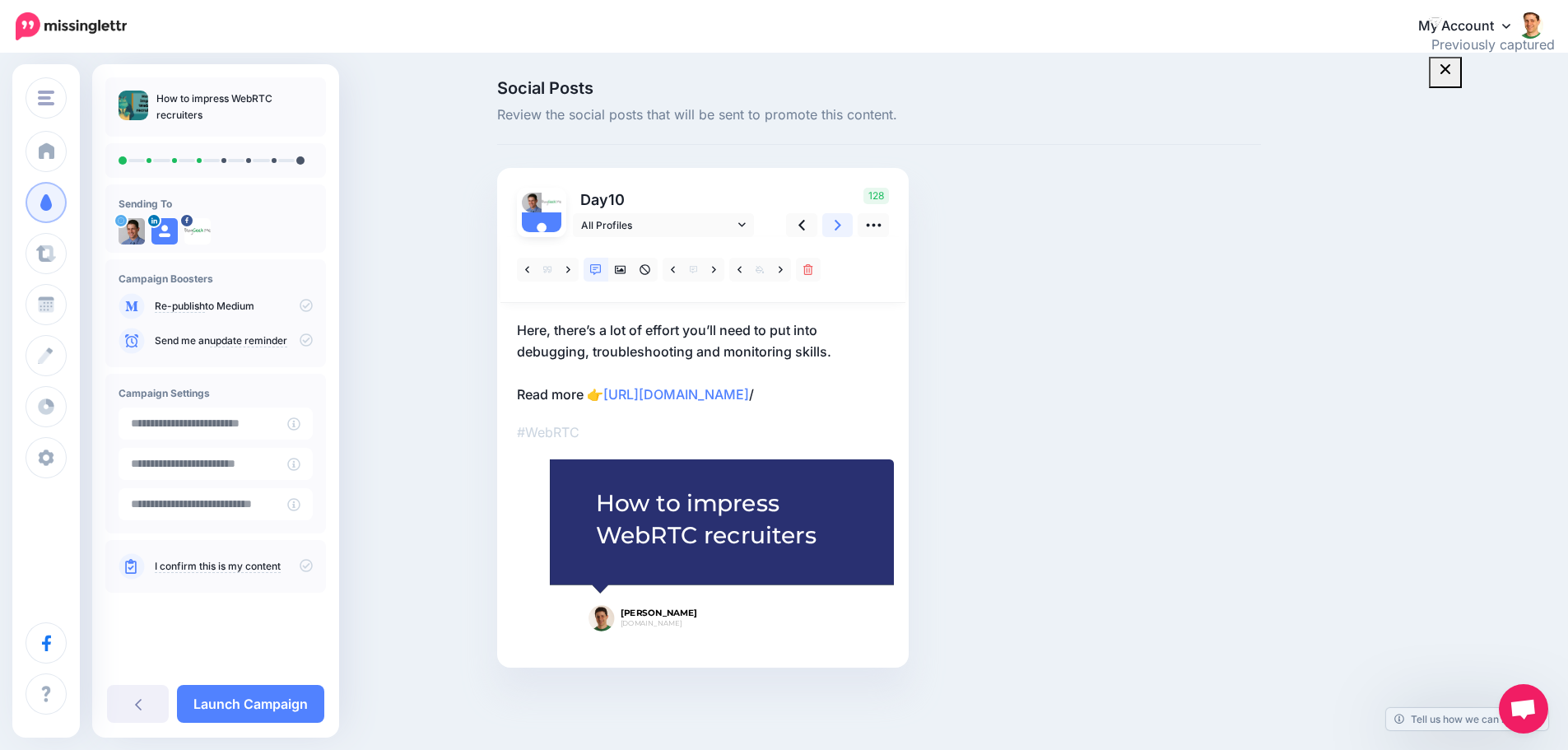
click at [850, 230] on link at bounding box center [838, 225] width 31 height 24
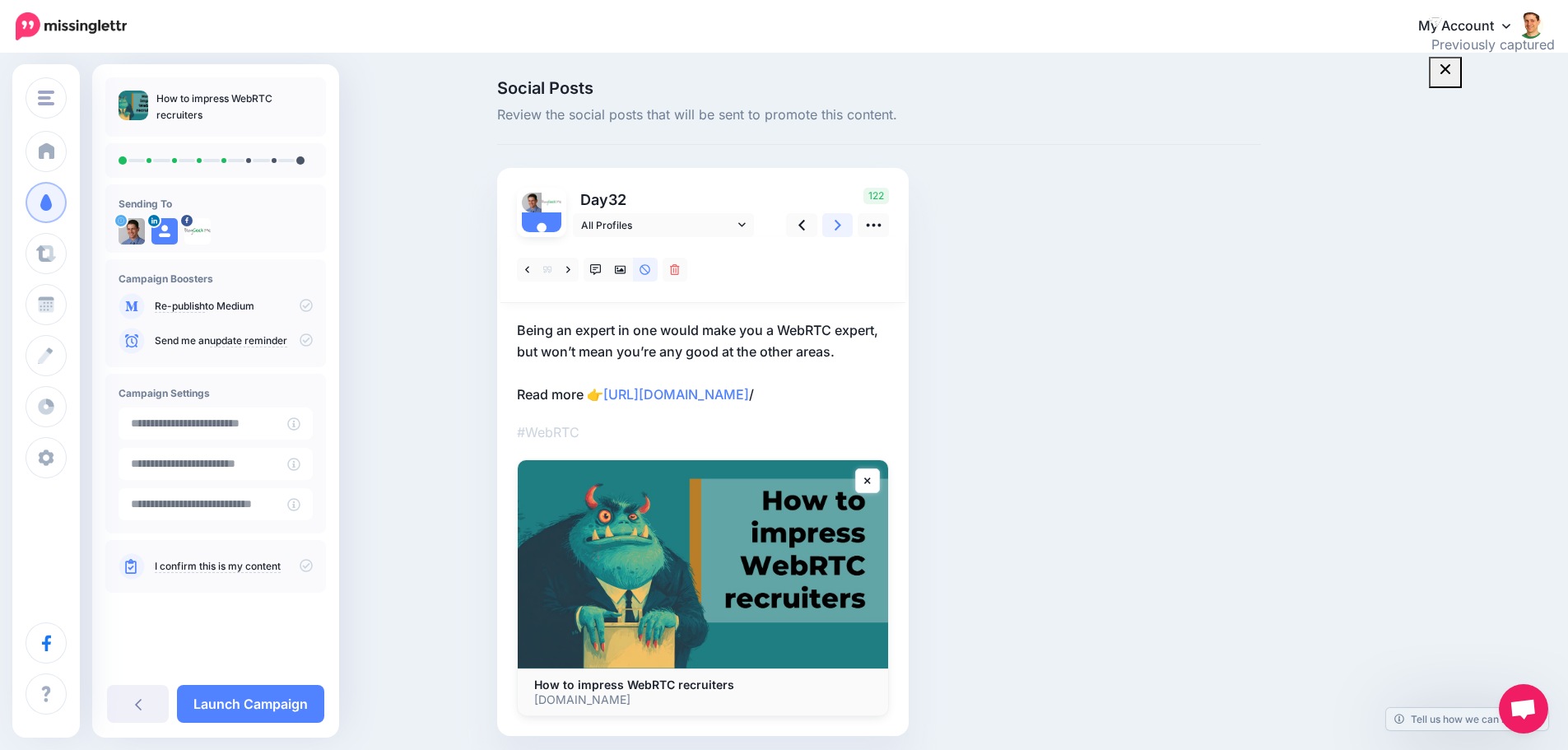
click at [850, 230] on link at bounding box center [838, 225] width 31 height 24
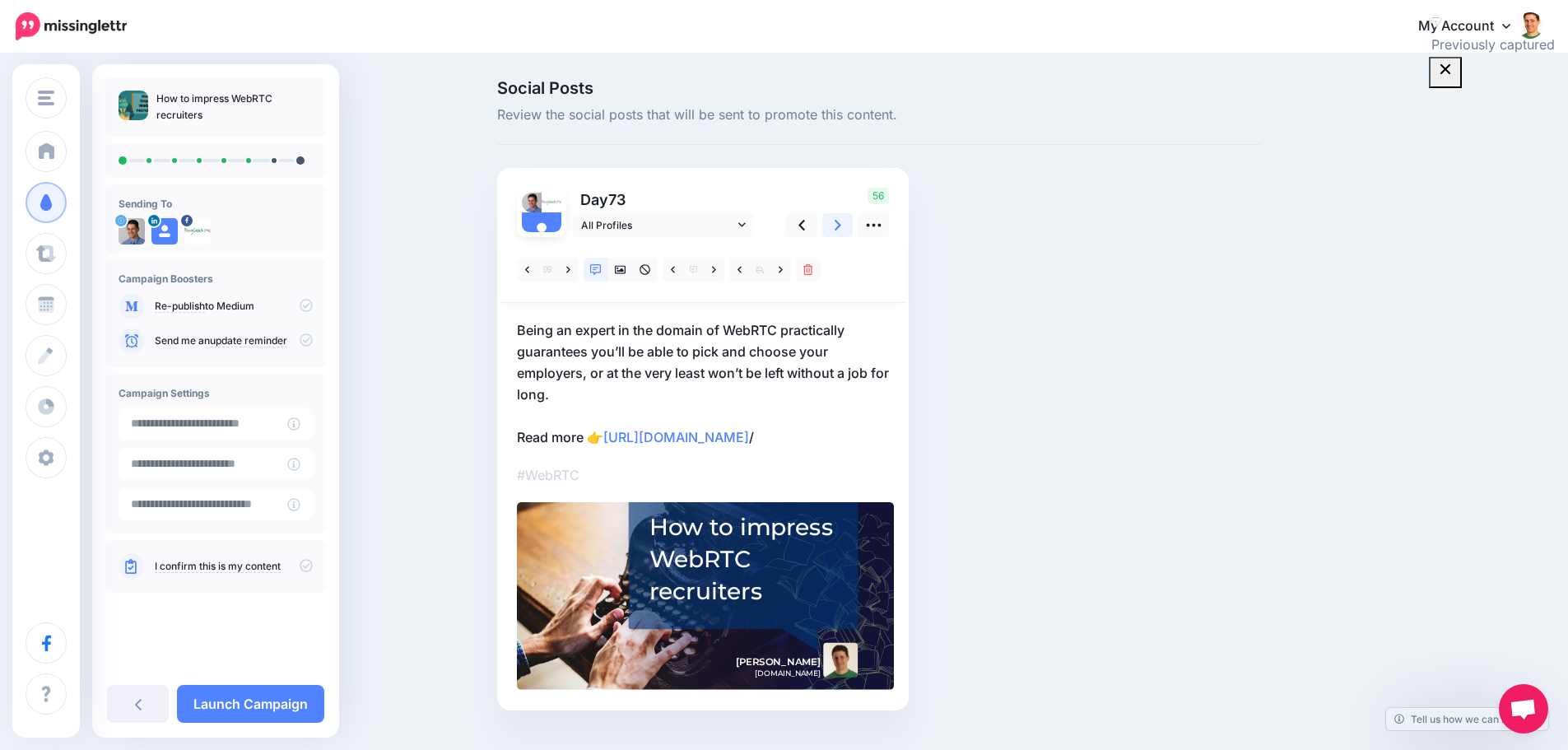
click at [850, 230] on link at bounding box center [838, 225] width 31 height 24
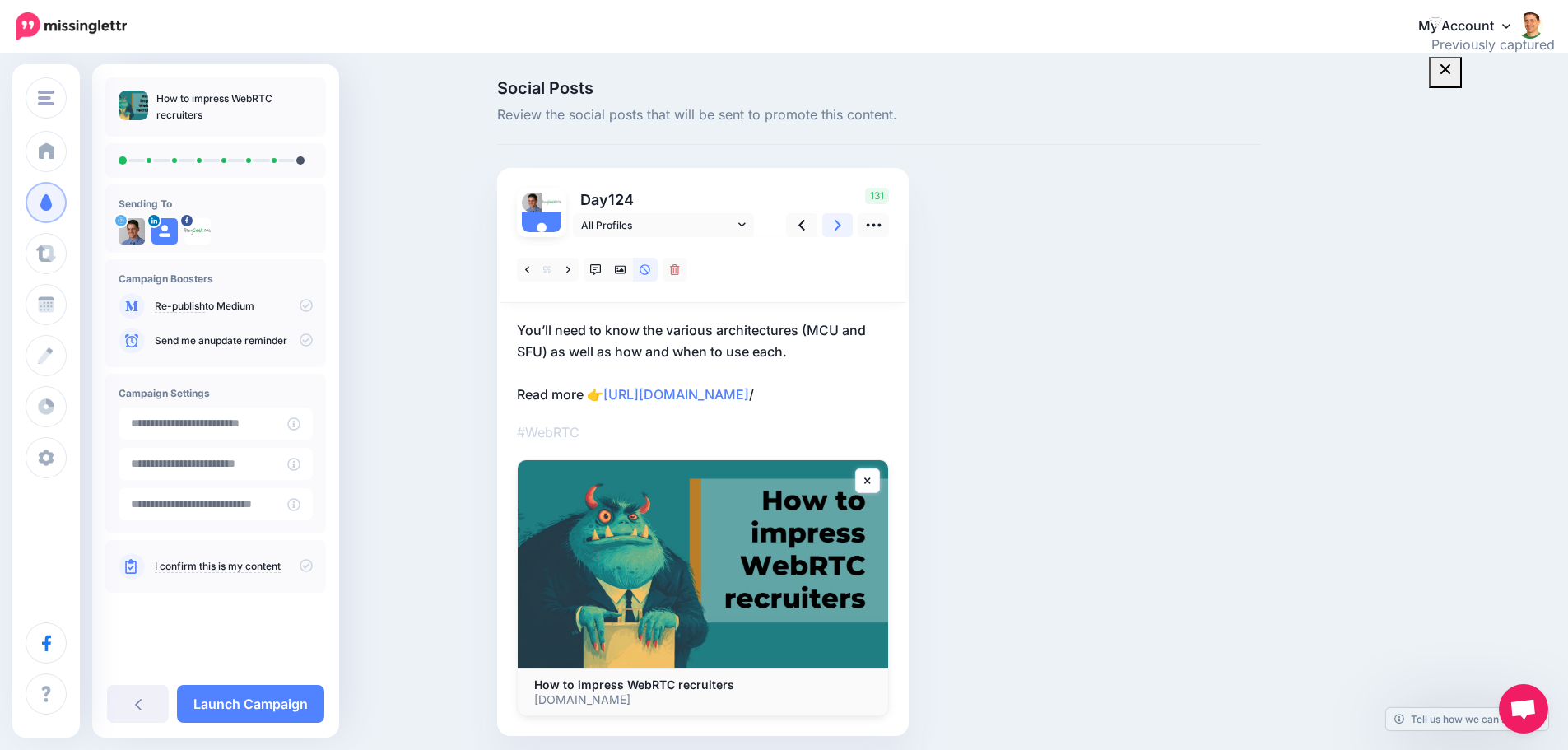
click at [850, 230] on link at bounding box center [838, 225] width 31 height 24
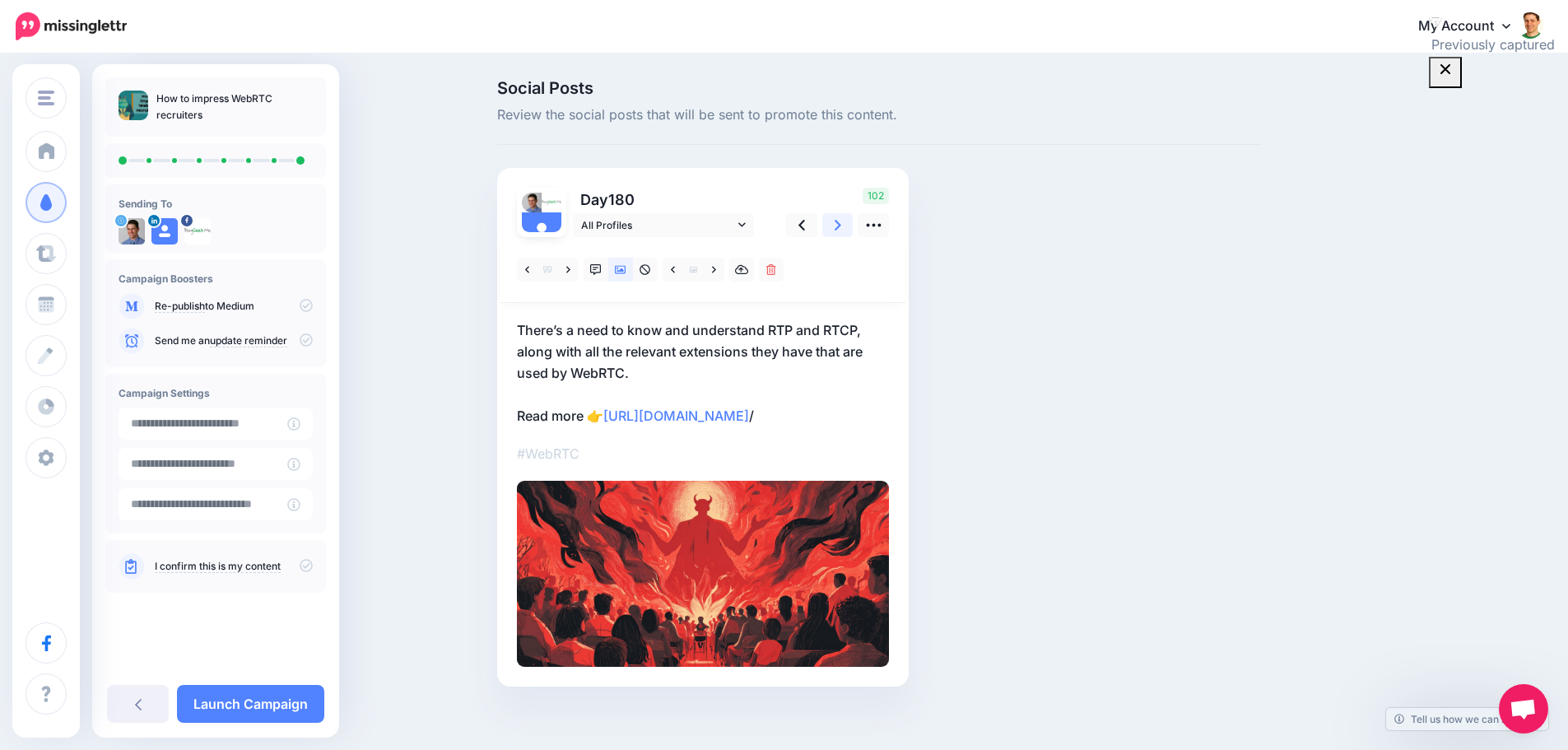
click at [850, 230] on link at bounding box center [838, 225] width 31 height 24
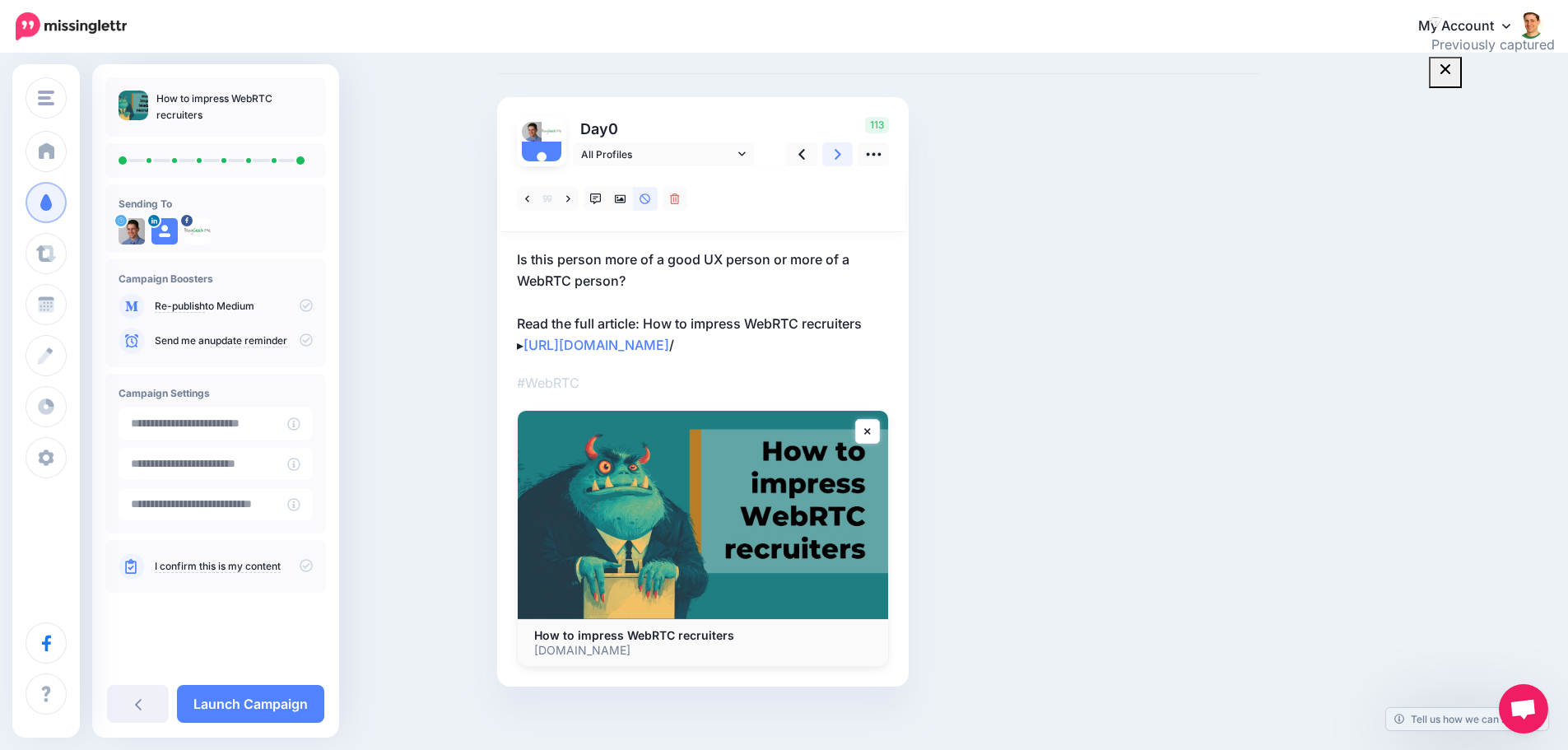
scroll to position [82, 0]
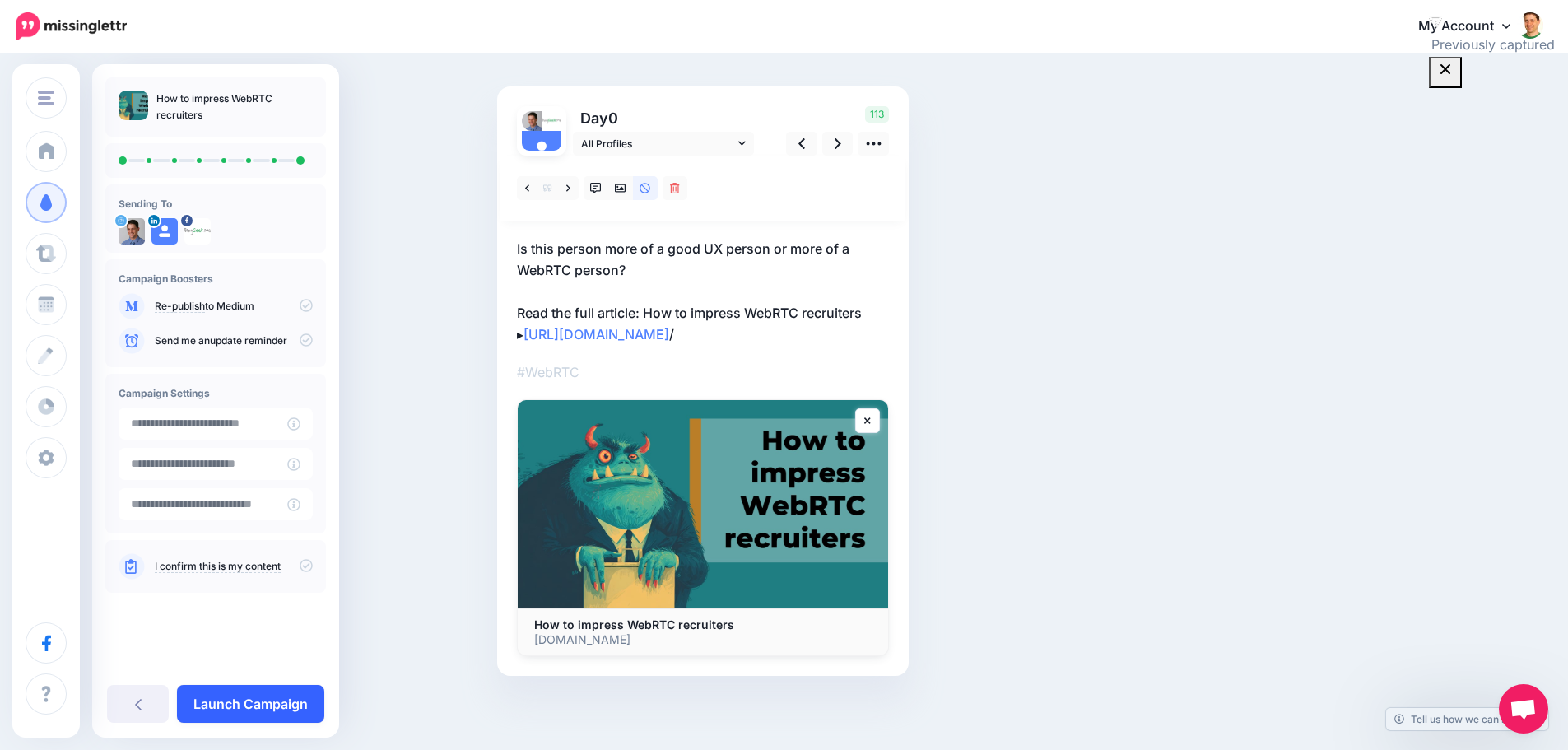
click at [239, 714] on link "Launch Campaign" at bounding box center [251, 704] width 147 height 38
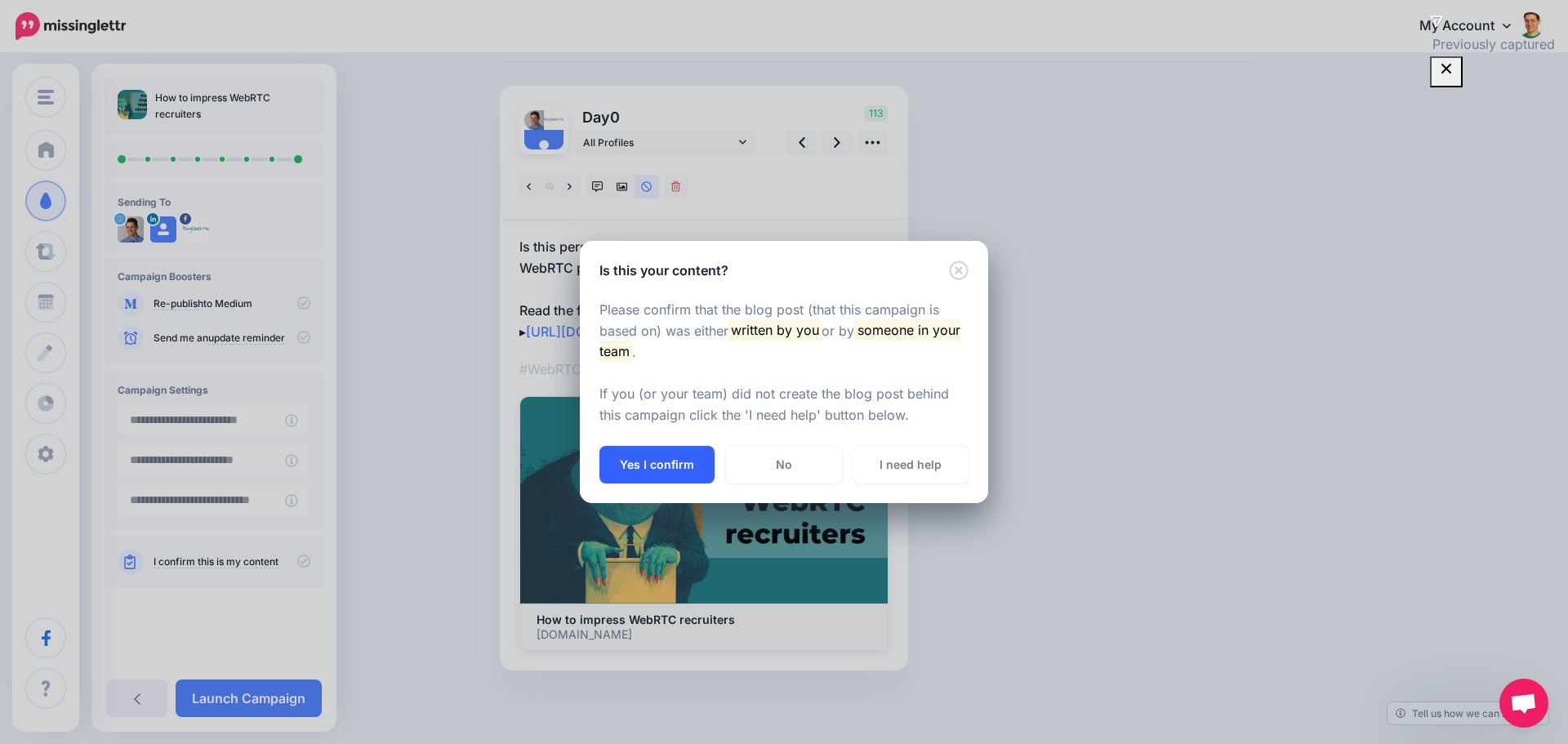
click at [664, 454] on button "Yes I confirm" at bounding box center [656, 465] width 115 height 37
